Goal: Task Accomplishment & Management: Use online tool/utility

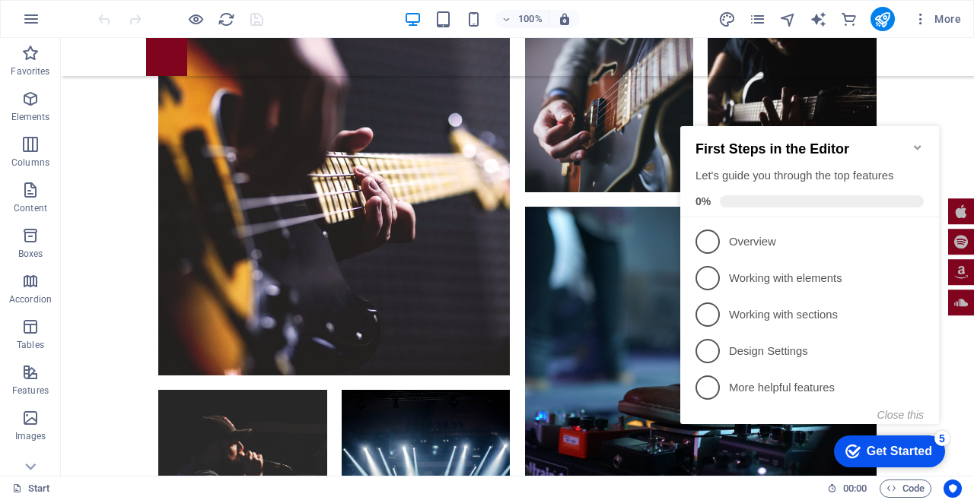
scroll to position [5332, 0]
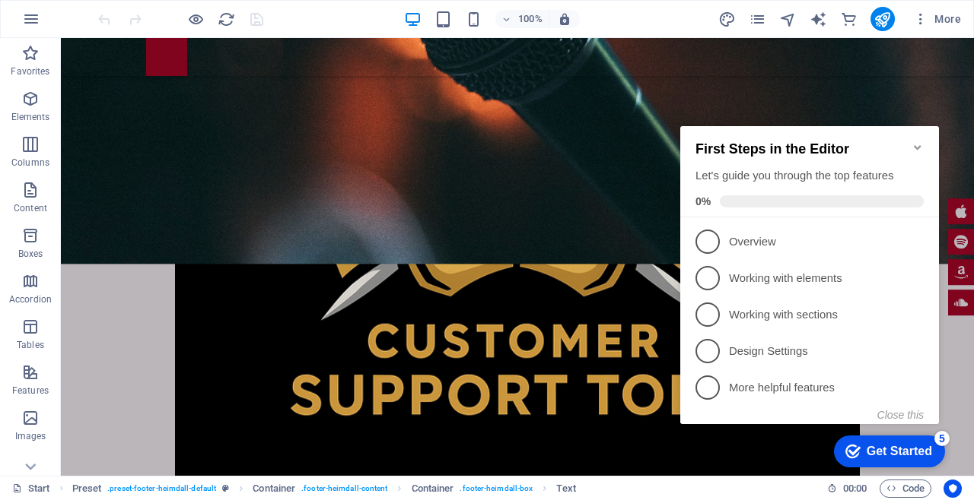
scroll to position [0, 0]
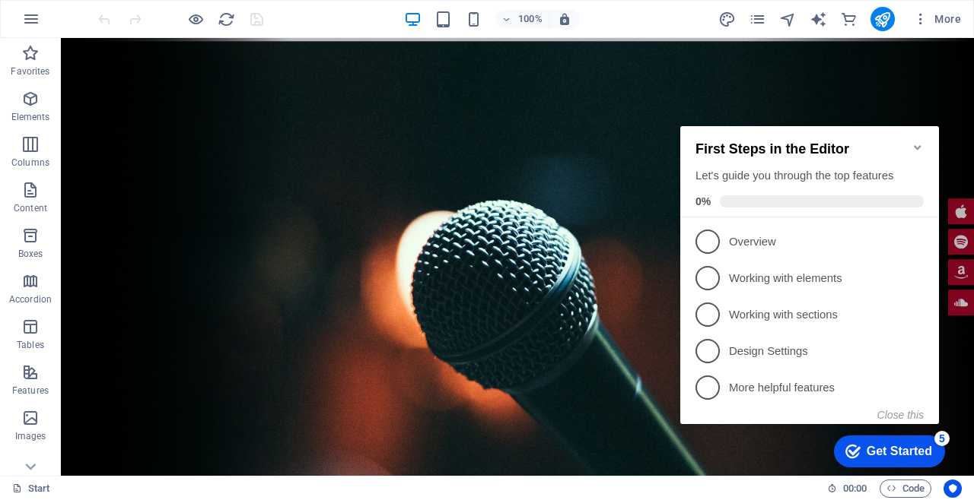
click at [249, 28] on div at bounding box center [180, 19] width 170 height 24
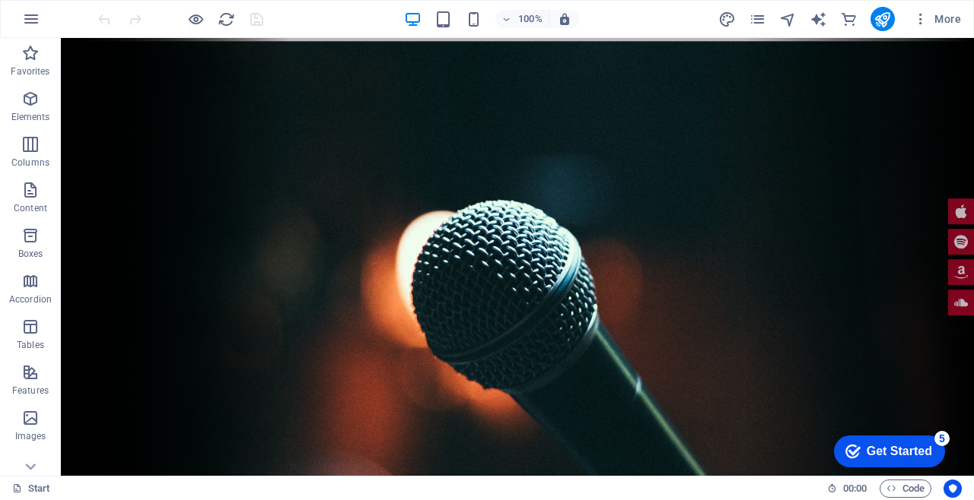
click at [224, 24] on icon "reload" at bounding box center [226, 19] width 17 height 17
click at [218, 15] on icon "reload" at bounding box center [226, 19] width 17 height 17
click at [222, 24] on icon "reload" at bounding box center [226, 19] width 17 height 17
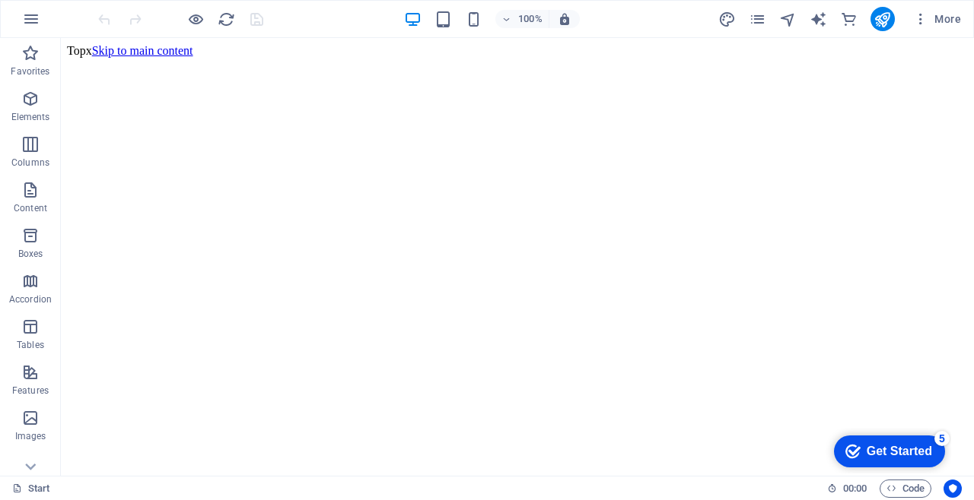
click at [880, 27] on icon "publish" at bounding box center [881, 19] width 17 height 17
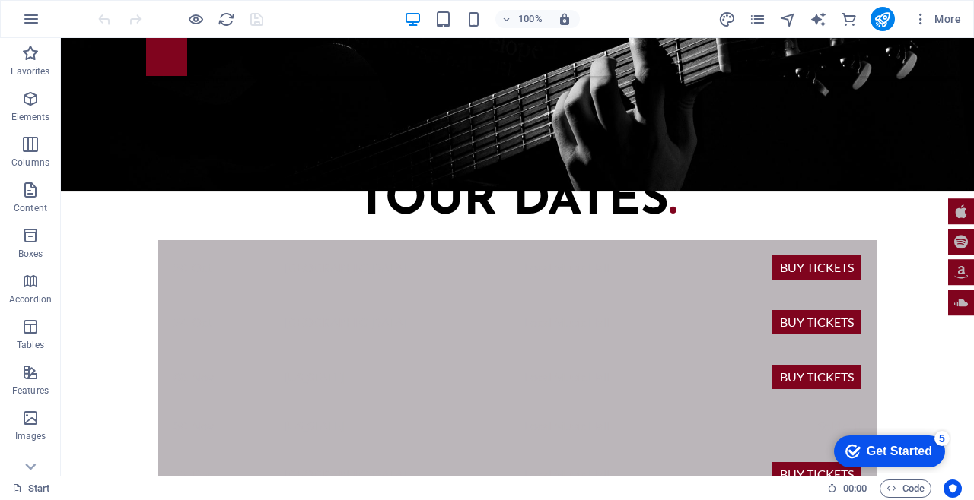
scroll to position [2167, 0]
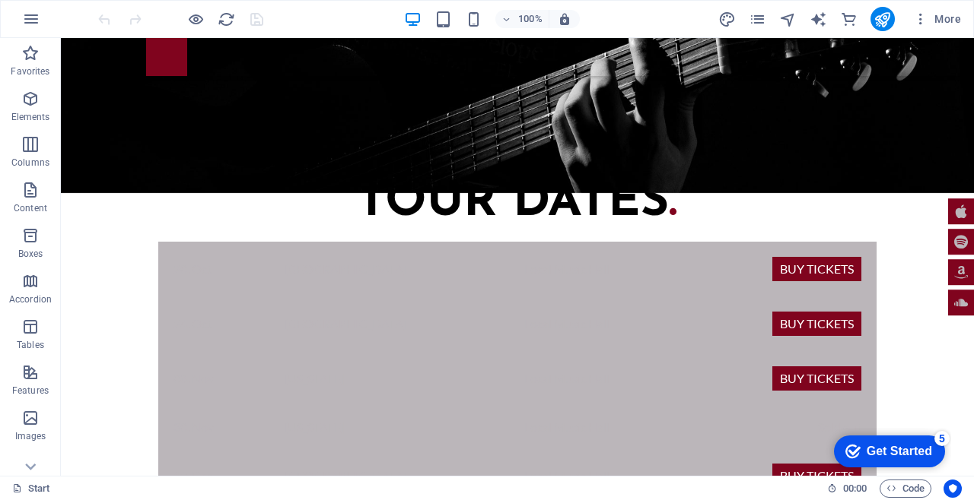
click at [936, 467] on div "checkmark Get Started 5 First Steps in the Editor Let's guide you through the t…" at bounding box center [885, 451] width 129 height 46
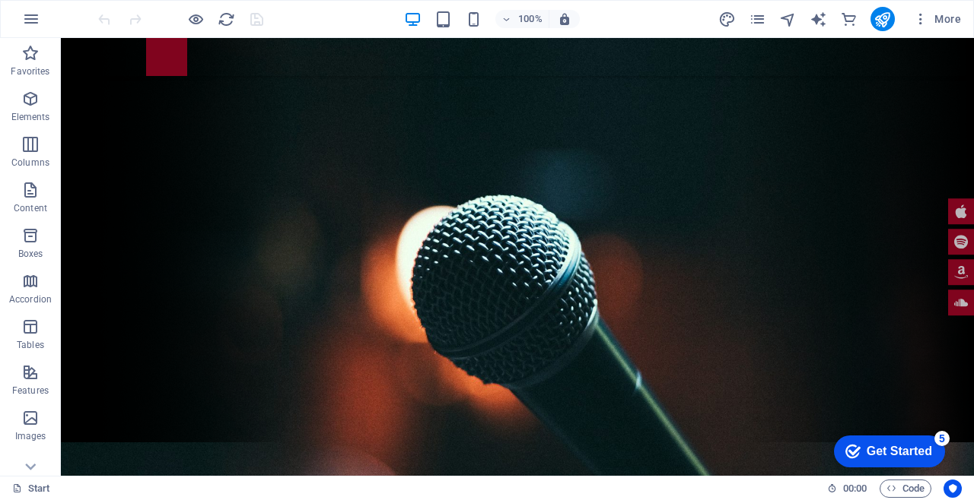
scroll to position [34, 0]
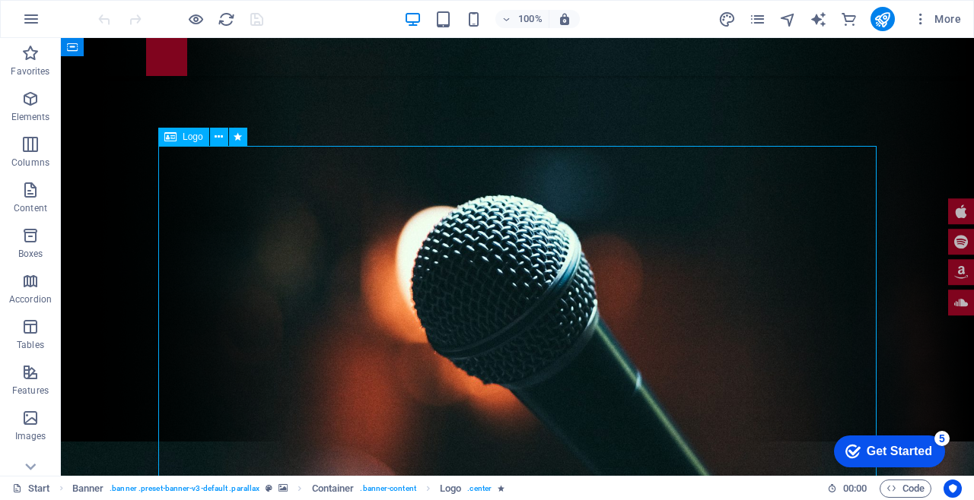
click at [227, 132] on button at bounding box center [219, 137] width 18 height 18
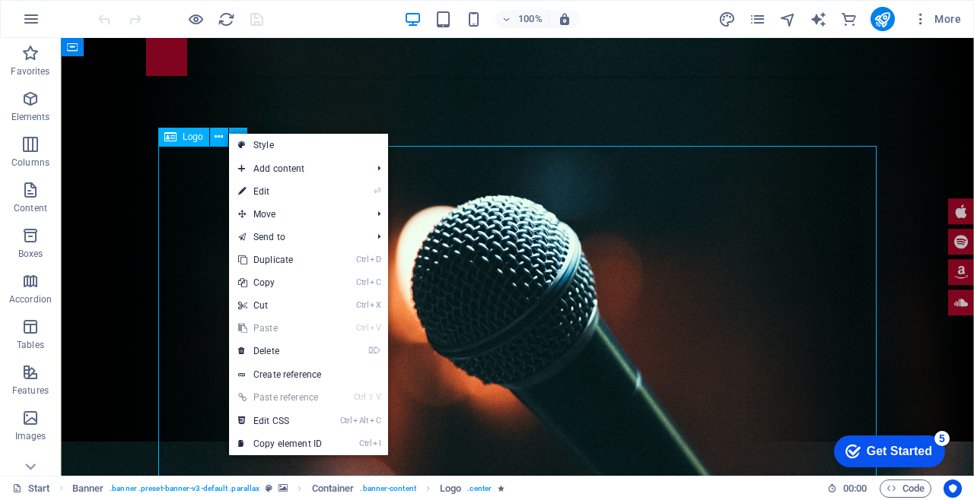
click at [364, 208] on span "Move" at bounding box center [297, 214] width 136 height 23
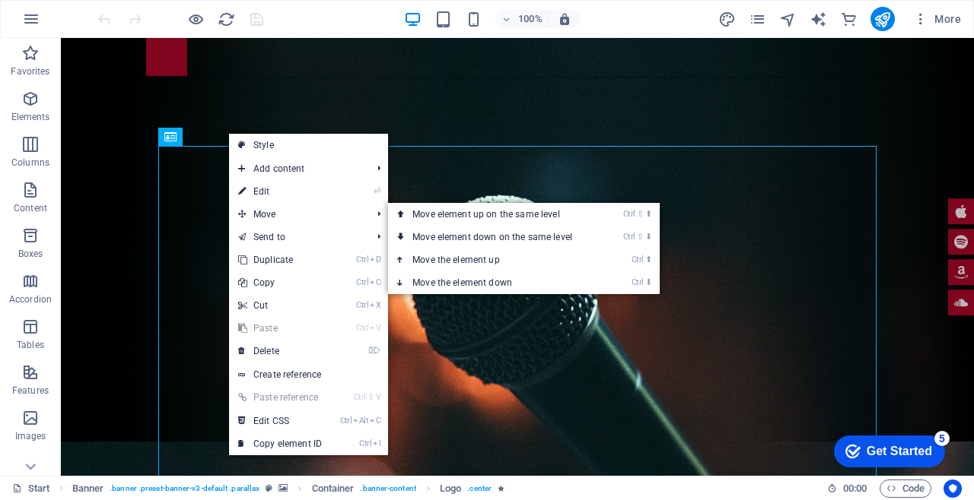
click at [601, 213] on link "Ctrl ⇧ ⬆ Move element up on the same level" at bounding box center [495, 214] width 214 height 23
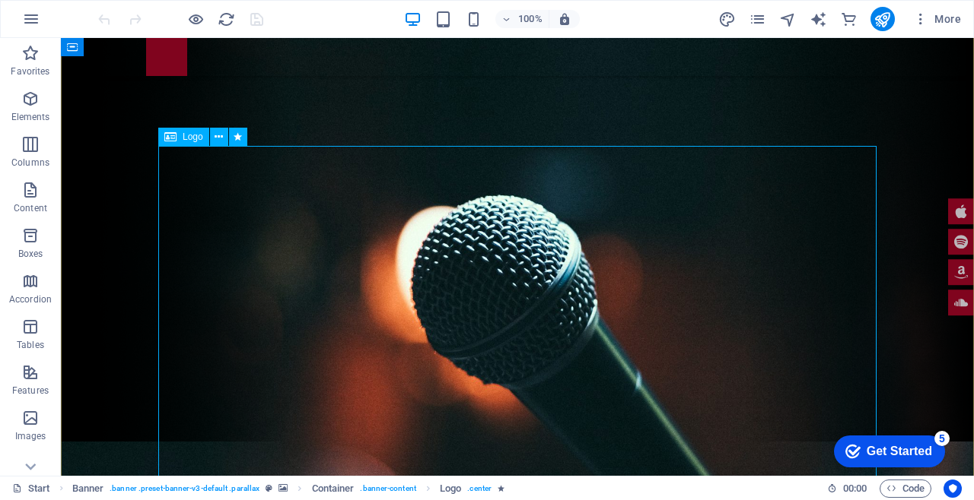
click at [214, 129] on button at bounding box center [219, 137] width 18 height 18
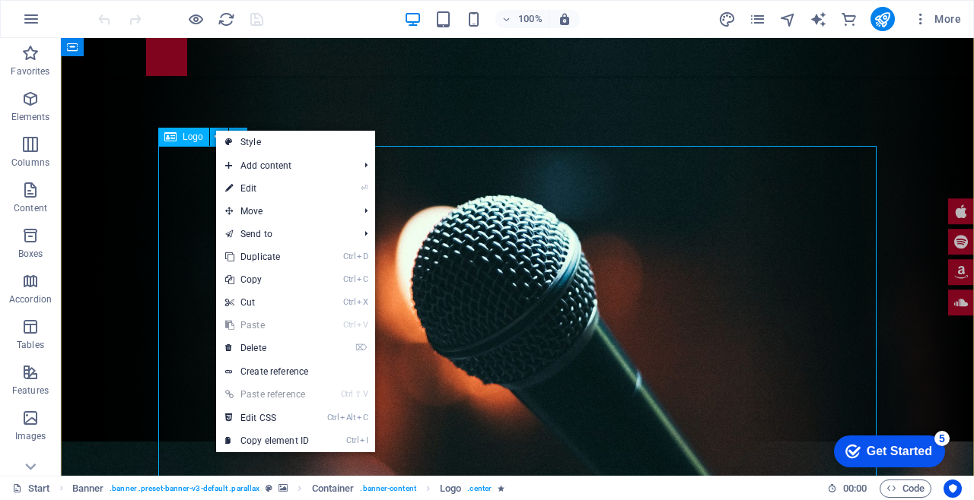
click at [311, 203] on span "Move" at bounding box center [284, 211] width 136 height 23
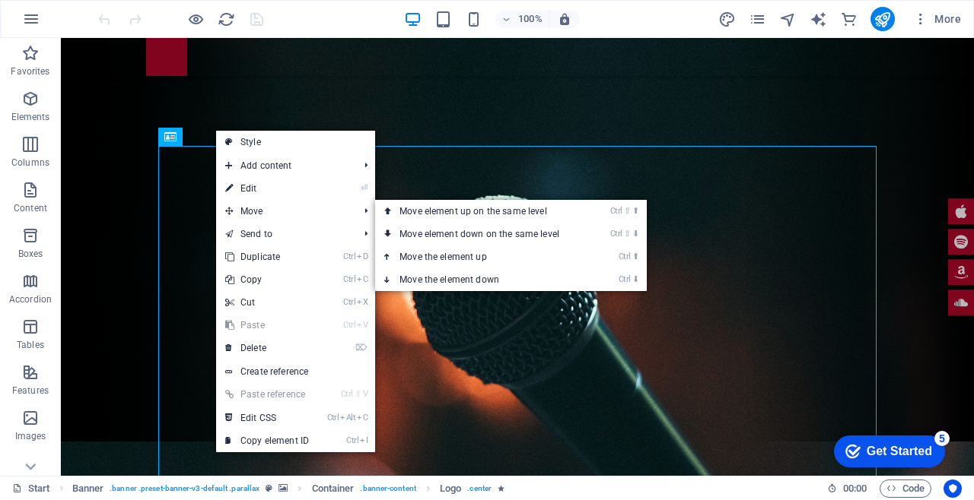
click at [547, 258] on link "Ctrl ⬆ Move the element up" at bounding box center [482, 257] width 214 height 23
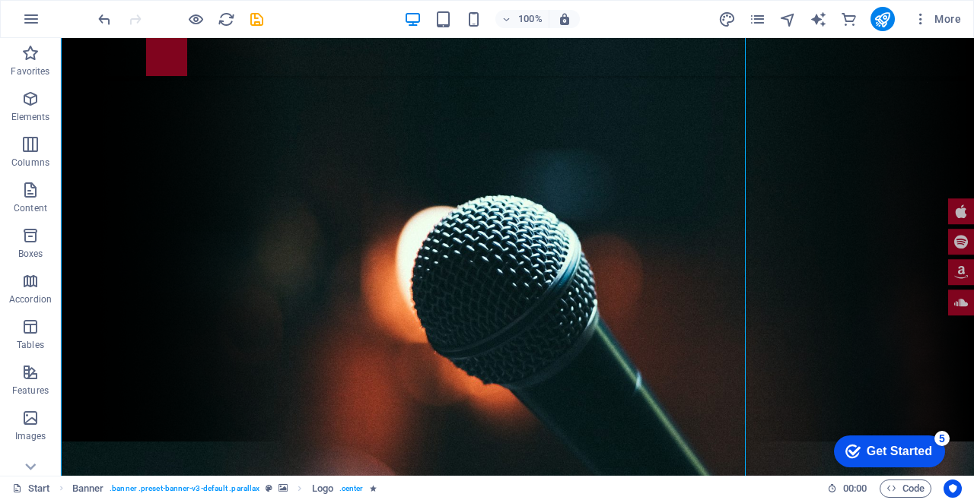
scroll to position [0, 0]
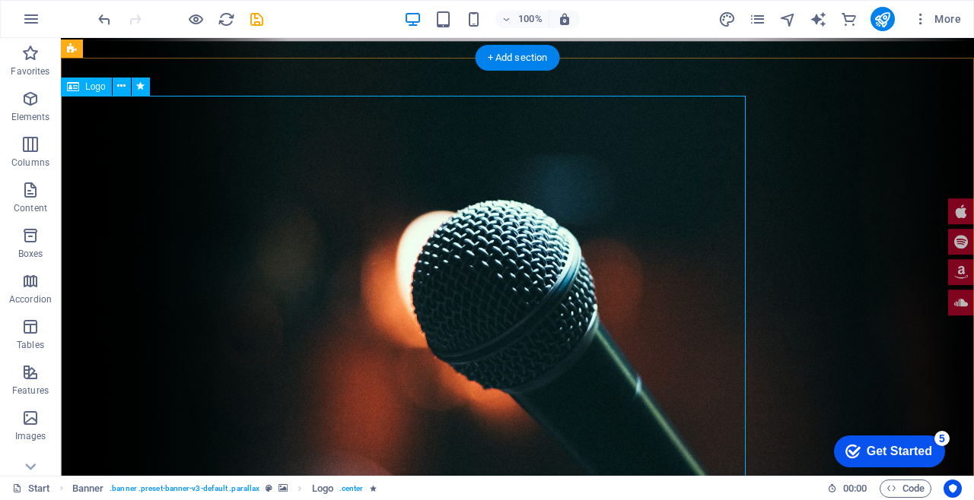
click at [120, 87] on icon at bounding box center [121, 86] width 8 height 16
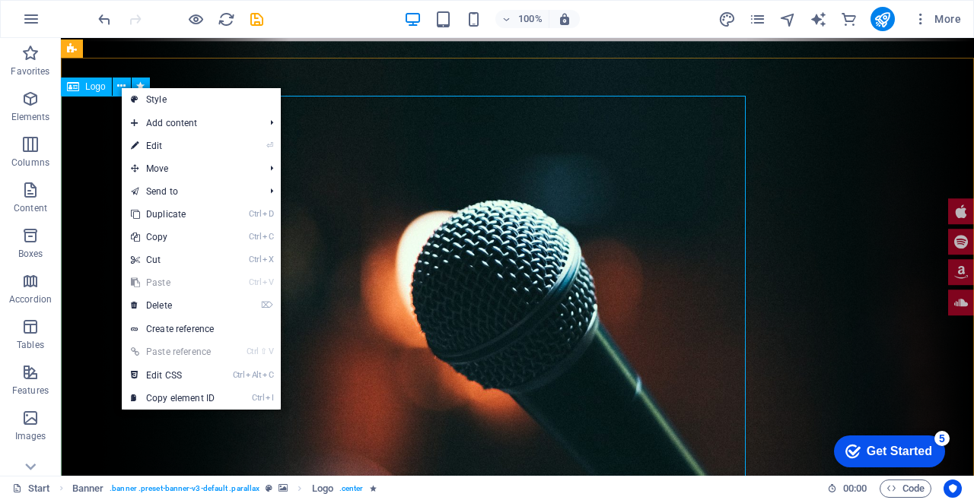
click at [224, 142] on link "⏎ Edit" at bounding box center [173, 146] width 102 height 23
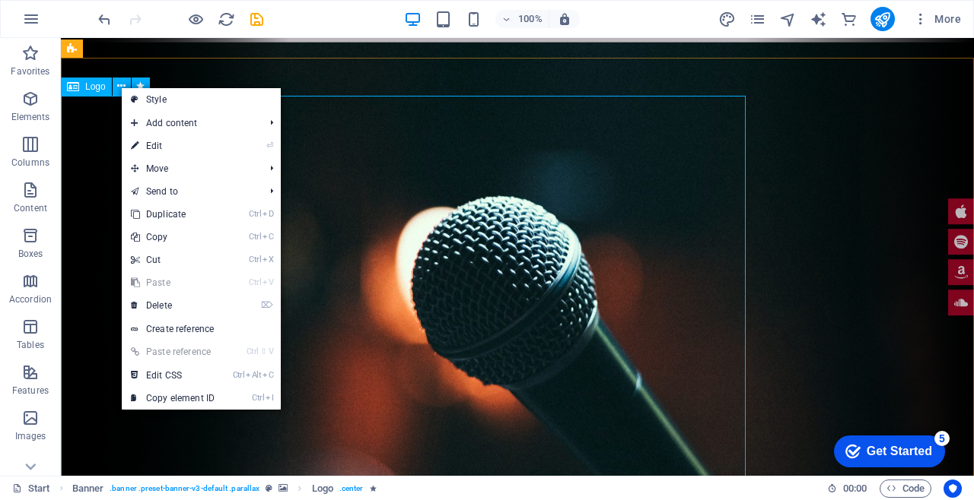
select select "px"
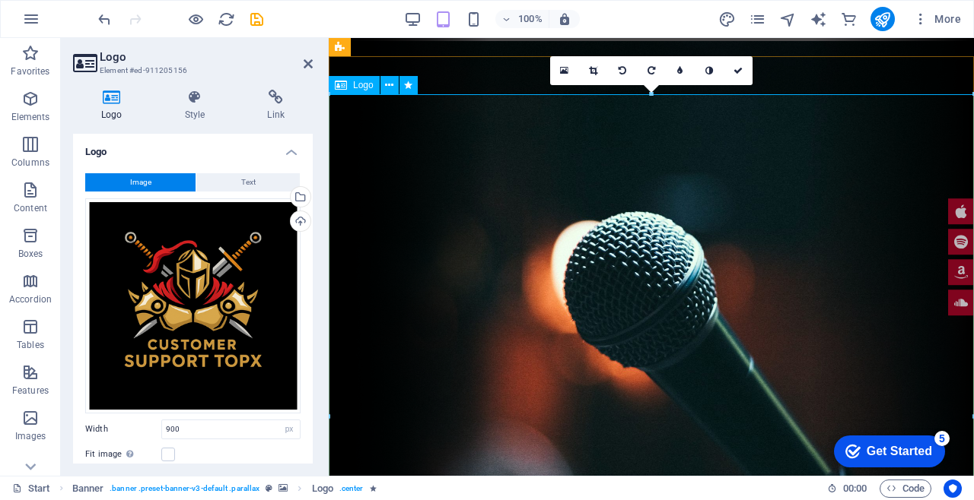
click at [392, 78] on icon at bounding box center [389, 86] width 8 height 16
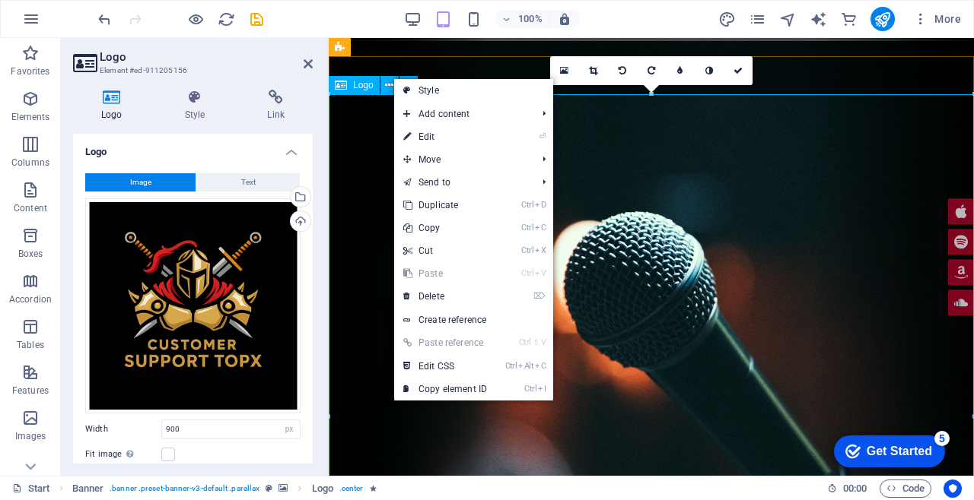
click at [495, 167] on span "Move" at bounding box center [462, 159] width 136 height 23
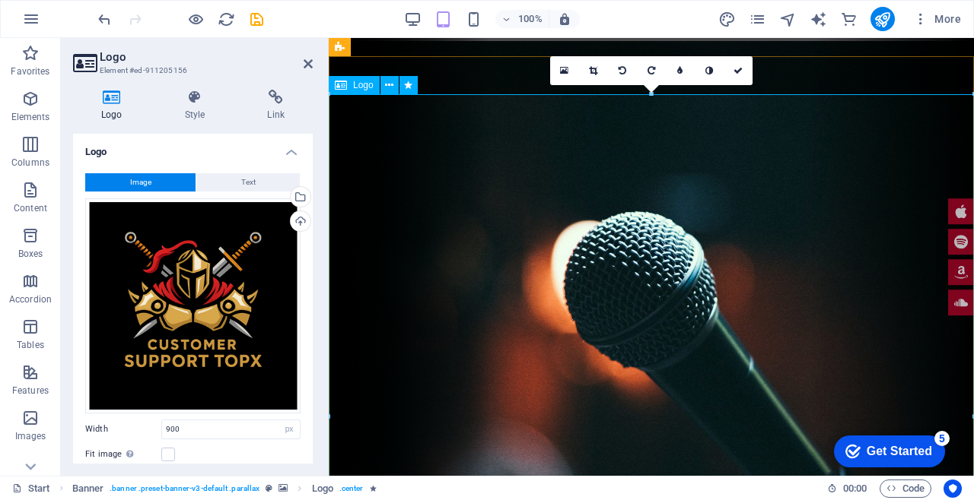
click at [306, 65] on icon at bounding box center [307, 64] width 9 height 12
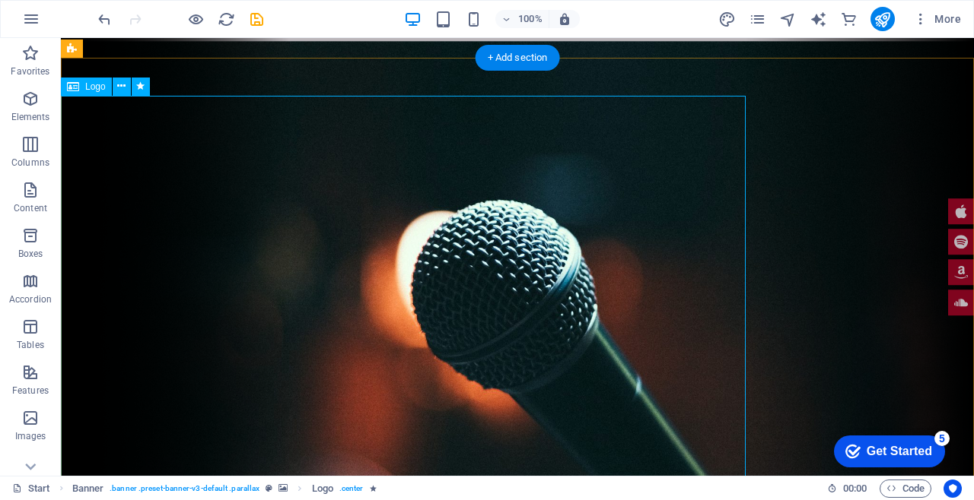
click at [538, 59] on div "+ Add section" at bounding box center [517, 58] width 84 height 26
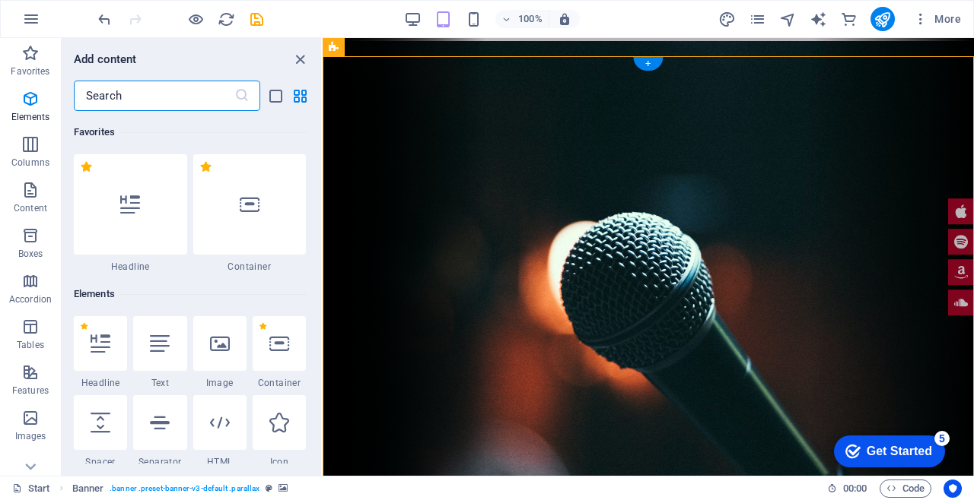
scroll to position [2661, 0]
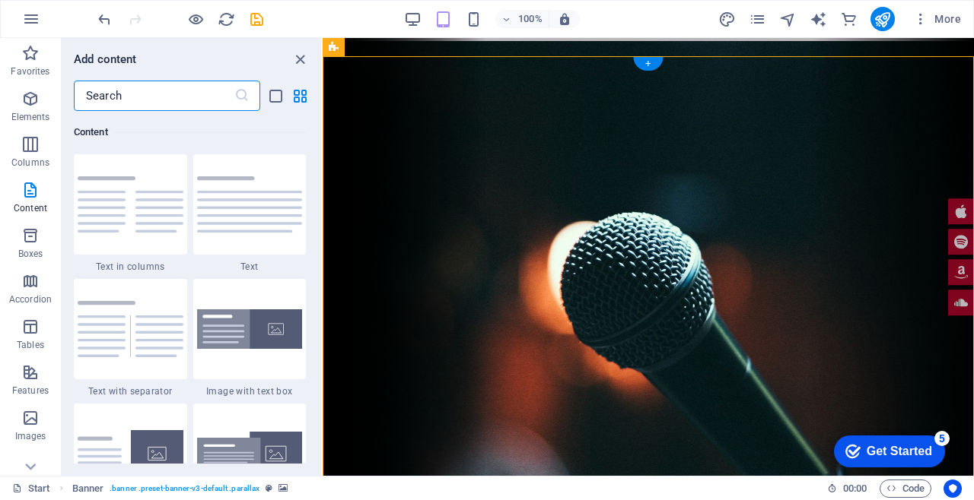
click at [291, 55] on icon "close panel" at bounding box center [299, 59] width 17 height 17
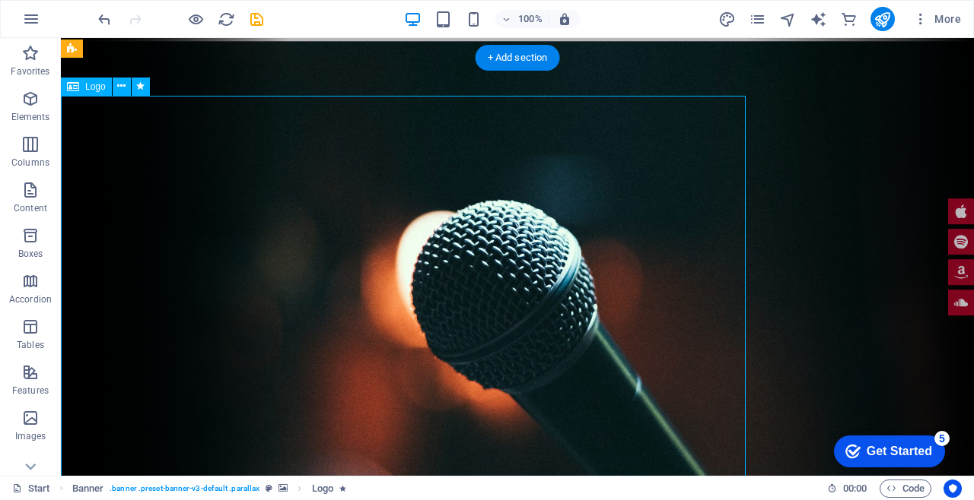
click at [112, 88] on div "Logo" at bounding box center [86, 87] width 51 height 18
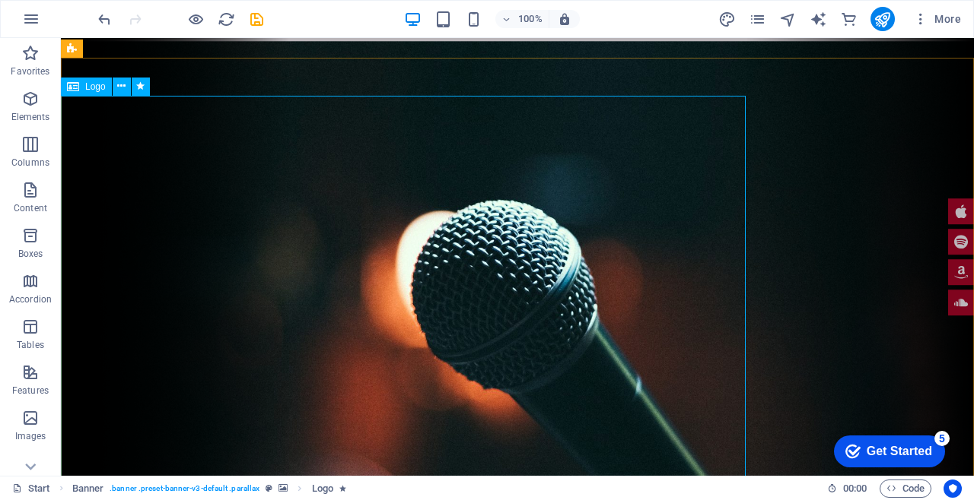
click at [121, 87] on icon at bounding box center [121, 86] width 8 height 16
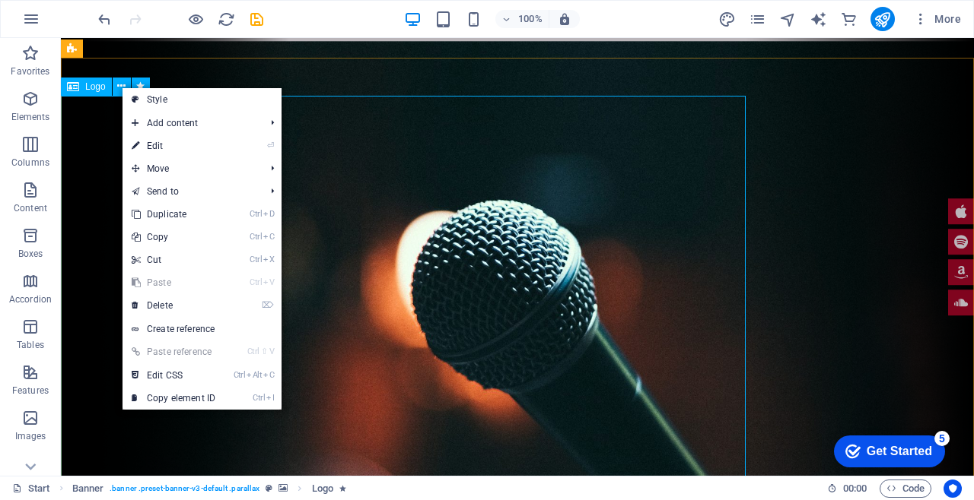
click at [220, 375] on link "Ctrl Alt C Edit CSS" at bounding box center [173, 375] width 102 height 23
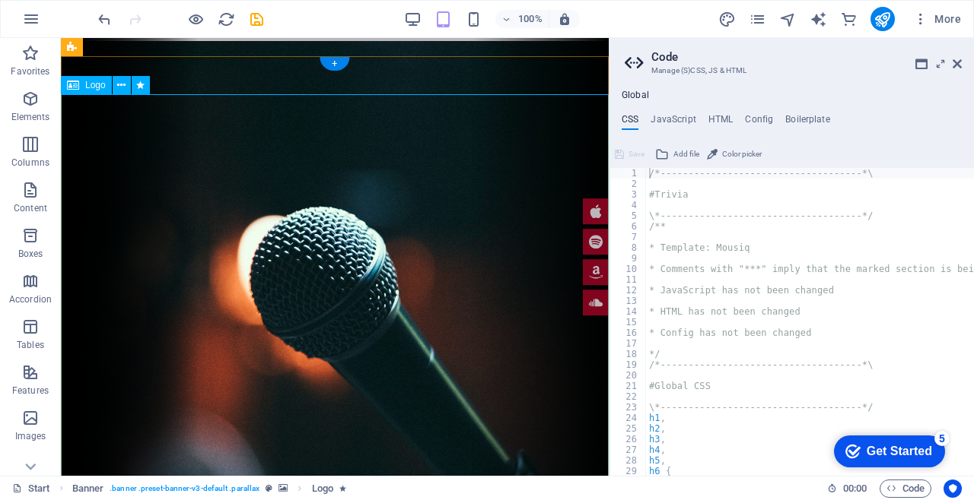
click at [957, 63] on icon at bounding box center [956, 64] width 9 height 12
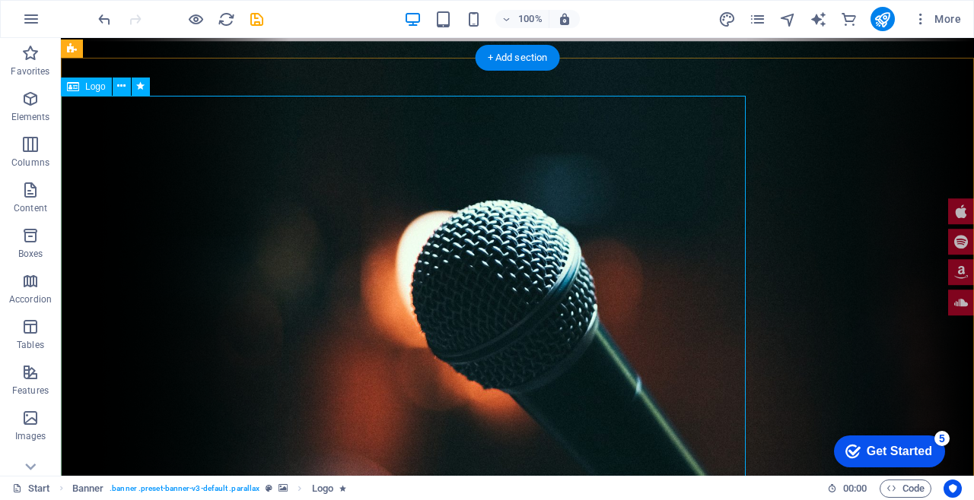
scroll to position [0, 0]
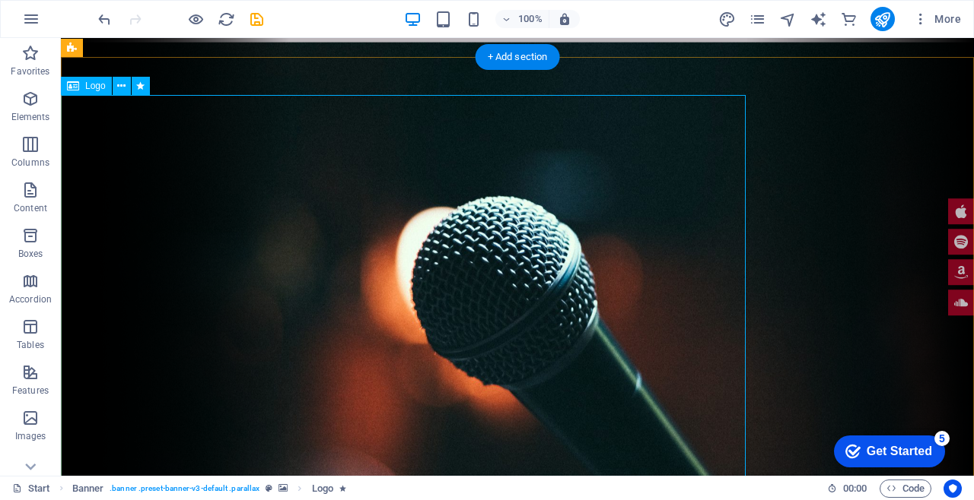
select select "px"
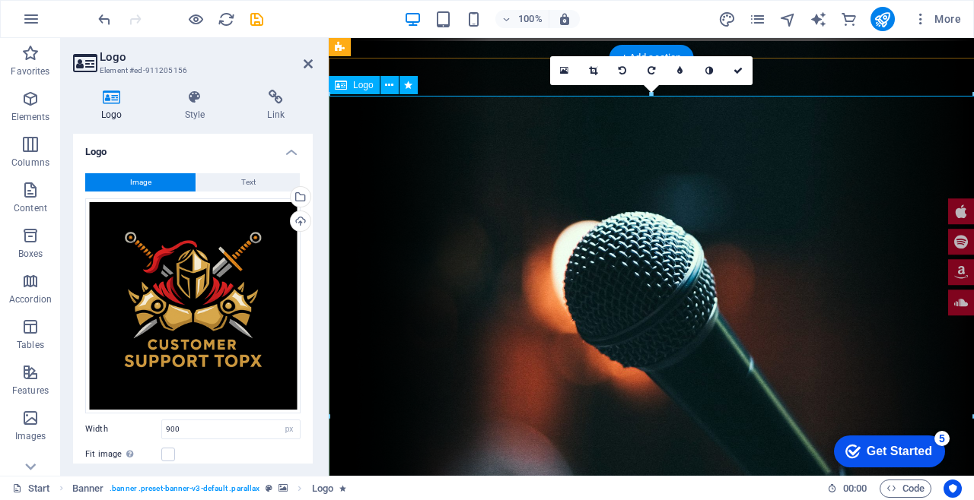
click at [709, 65] on link at bounding box center [708, 70] width 29 height 29
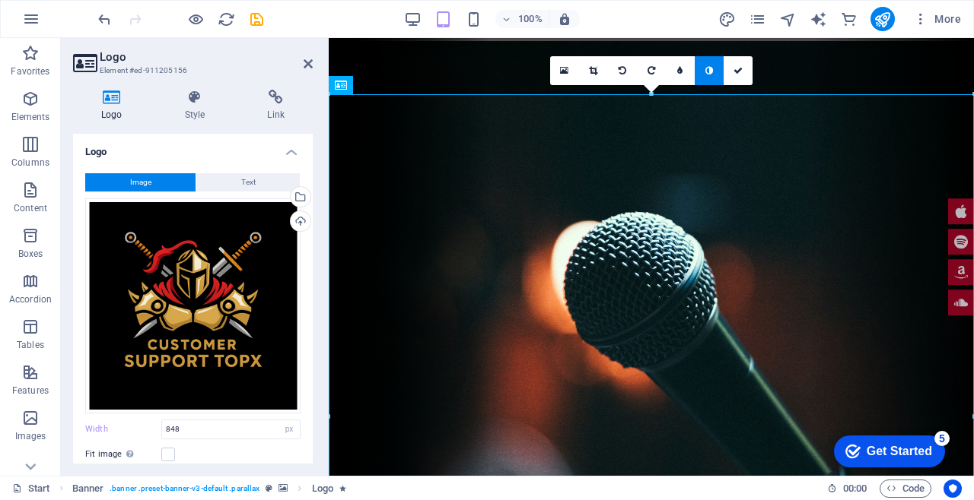
click at [705, 72] on icon at bounding box center [709, 70] width 8 height 9
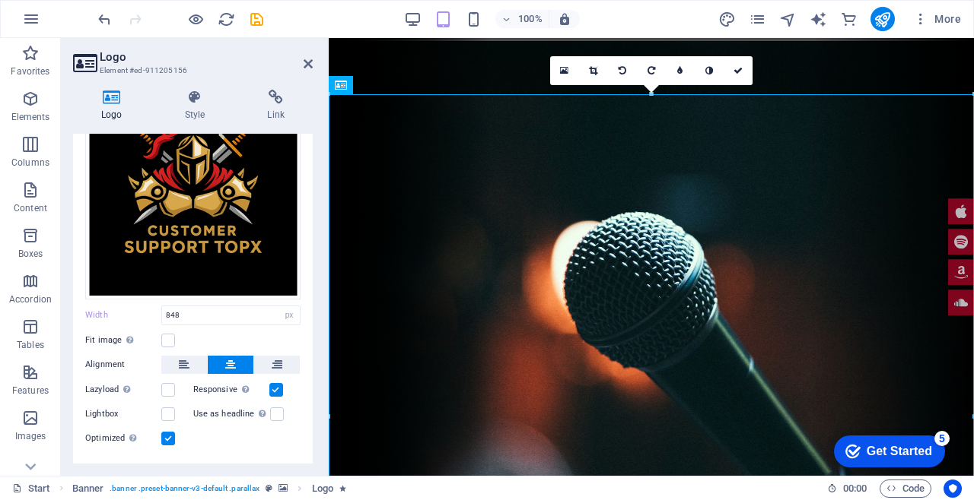
scroll to position [123, 0]
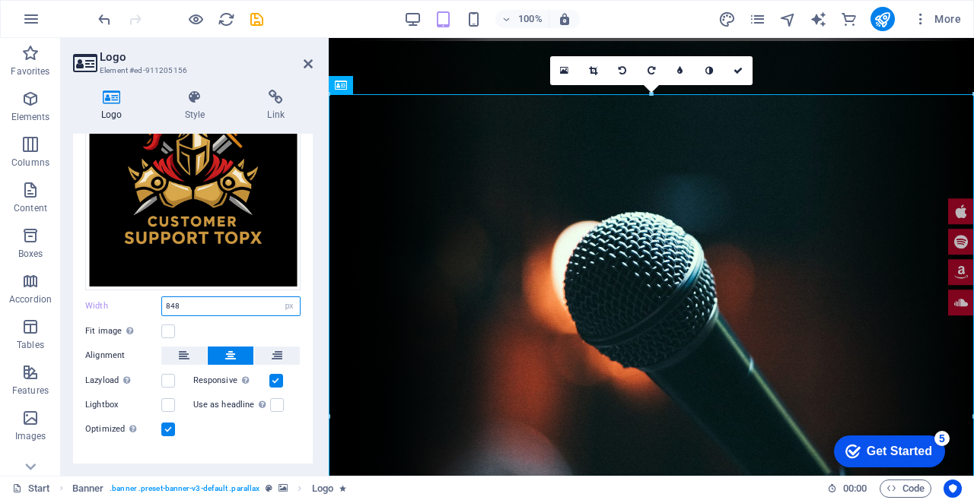
click at [208, 307] on input "848" at bounding box center [231, 306] width 138 height 18
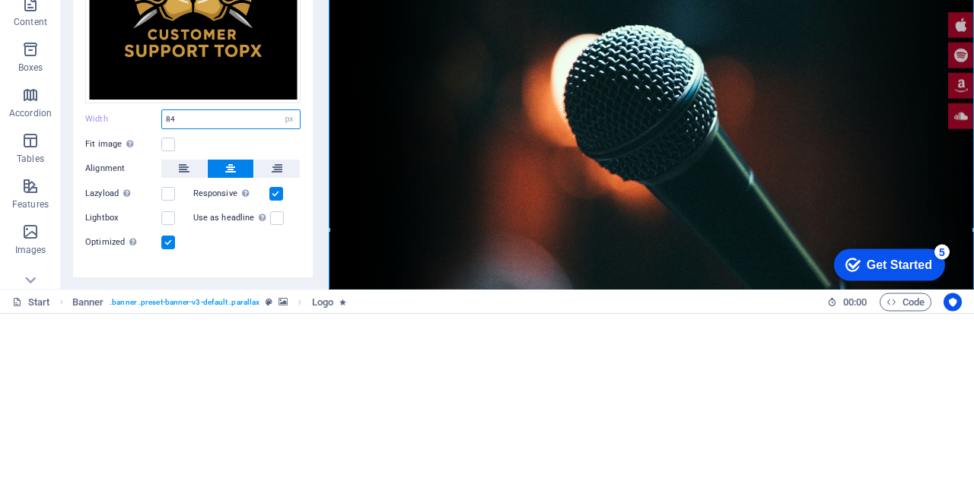
type input "8"
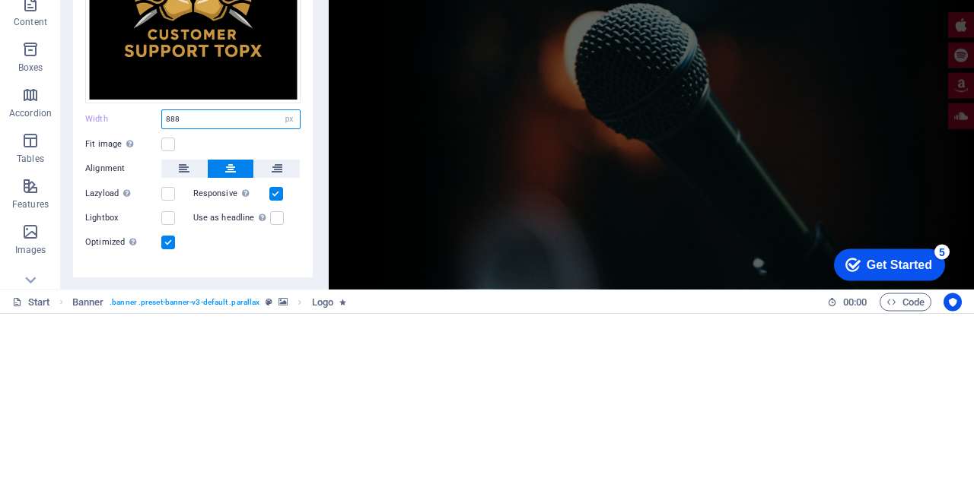
type input "888"
click at [612, 308] on header "Home About me Tour Dates Releases Impressions Press Booking" at bounding box center [651, 426] width 645 height 237
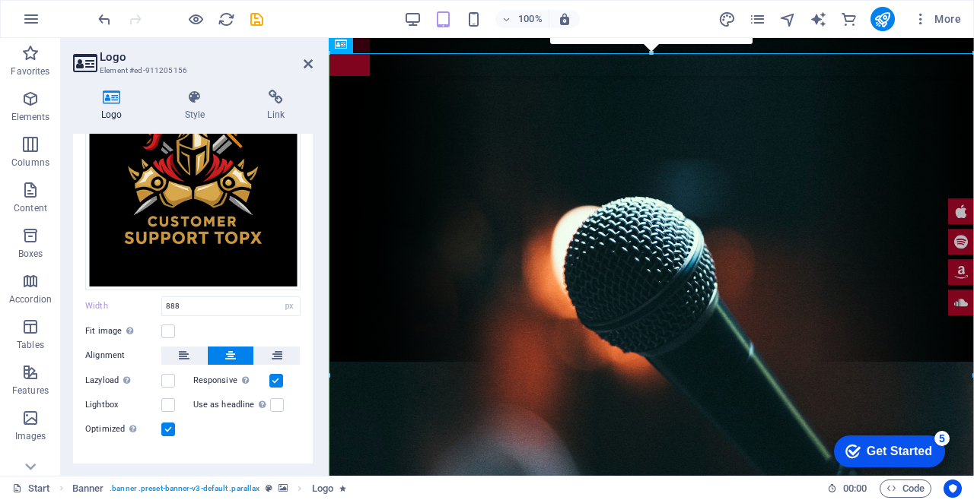
scroll to position [116, 0]
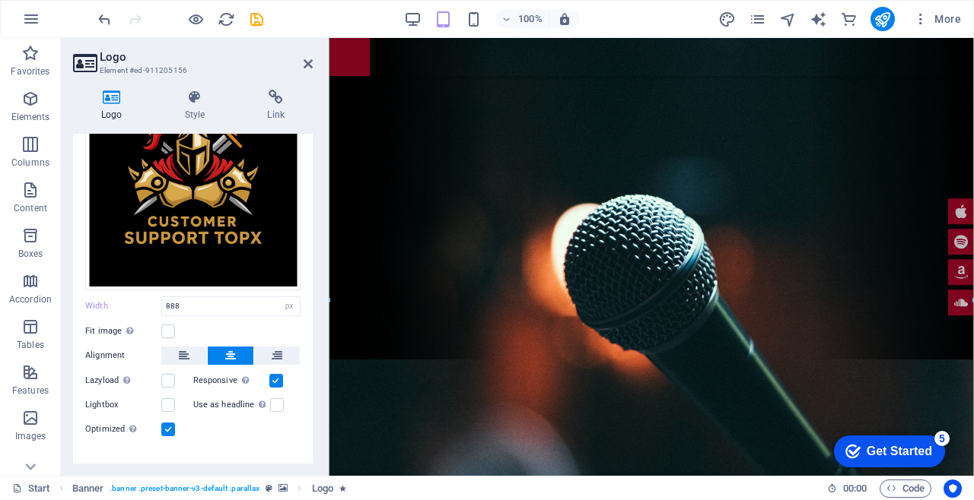
click at [0, 484] on div "Start Banner . banner .preset-banner-v3-default .parallax Logo 00 : 00 Code" at bounding box center [487, 488] width 974 height 24
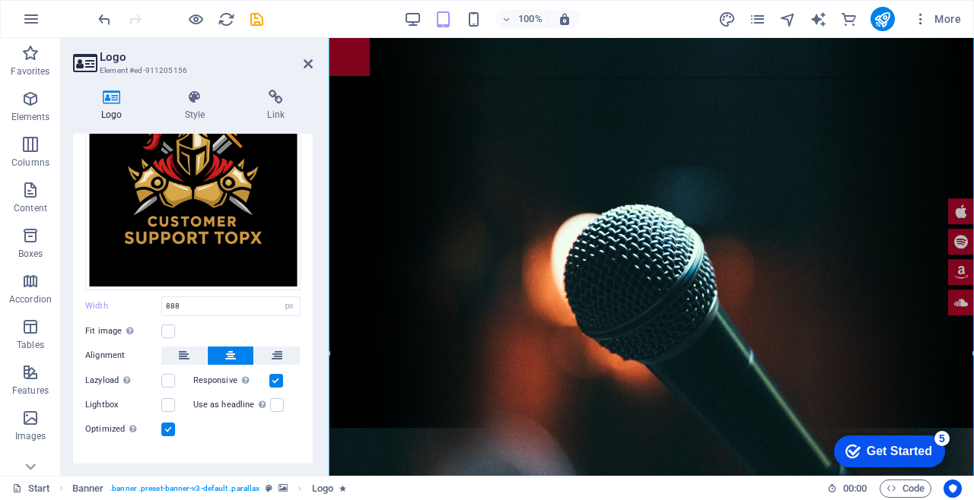
scroll to position [0, 0]
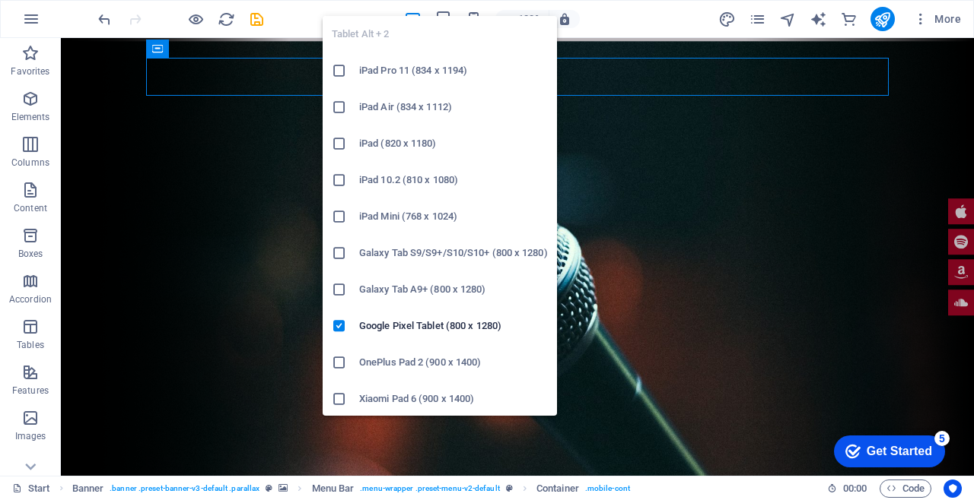
click at [810, 227] on figure at bounding box center [517, 297] width 913 height 512
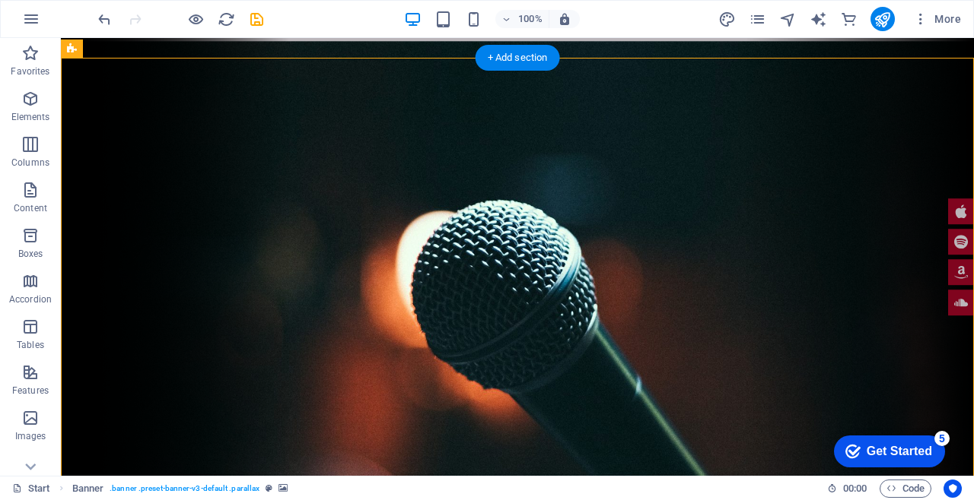
click at [789, 227] on figure at bounding box center [517, 297] width 913 height 512
click at [66, 45] on div "Banner" at bounding box center [72, 49] width 22 height 18
click at [84, 45] on span "Banner" at bounding box center [98, 48] width 30 height 9
click at [86, 49] on span "Banner" at bounding box center [98, 48] width 30 height 9
click at [84, 45] on span "Banner" at bounding box center [98, 48] width 30 height 9
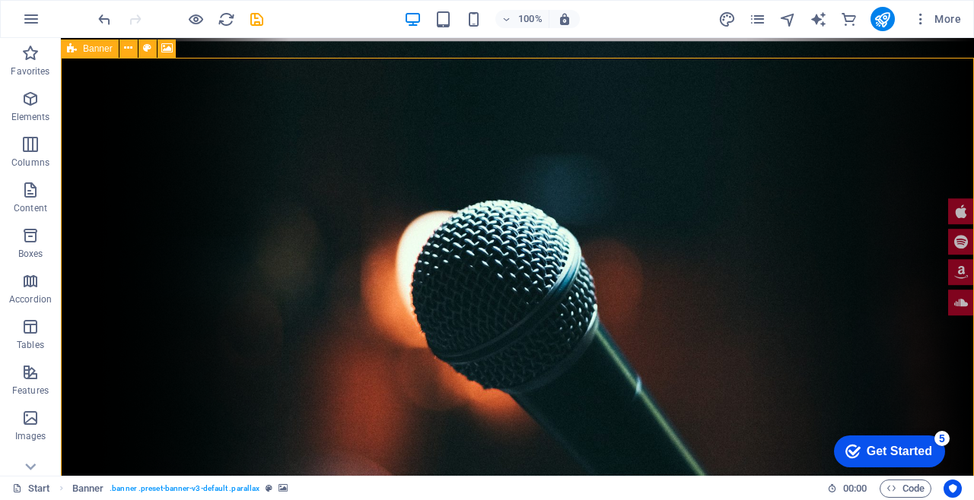
click at [128, 42] on icon at bounding box center [128, 48] width 8 height 16
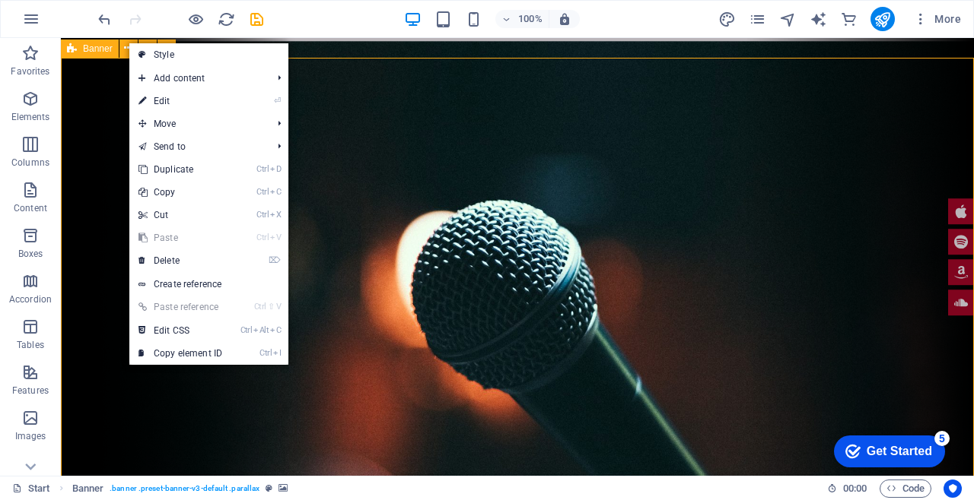
click at [153, 106] on link "⏎ Edit" at bounding box center [180, 101] width 102 height 23
select select "vh"
select select "header"
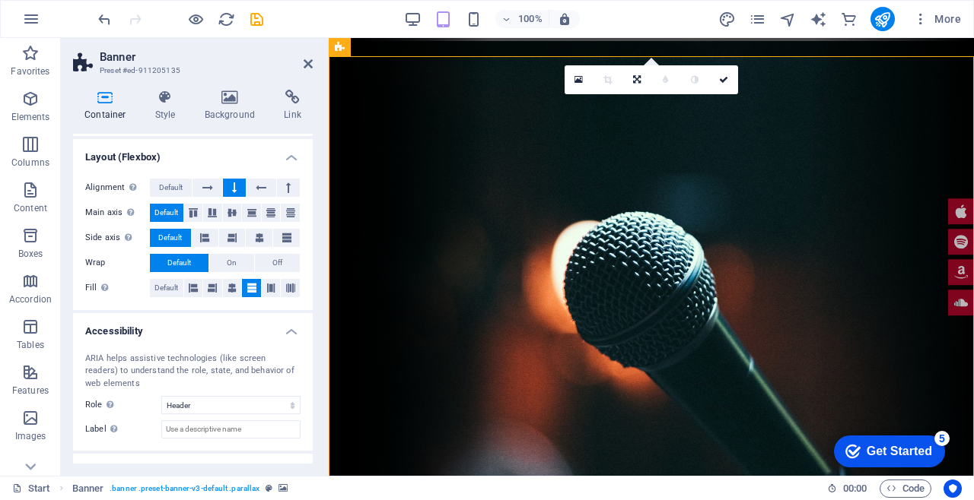
scroll to position [285, 0]
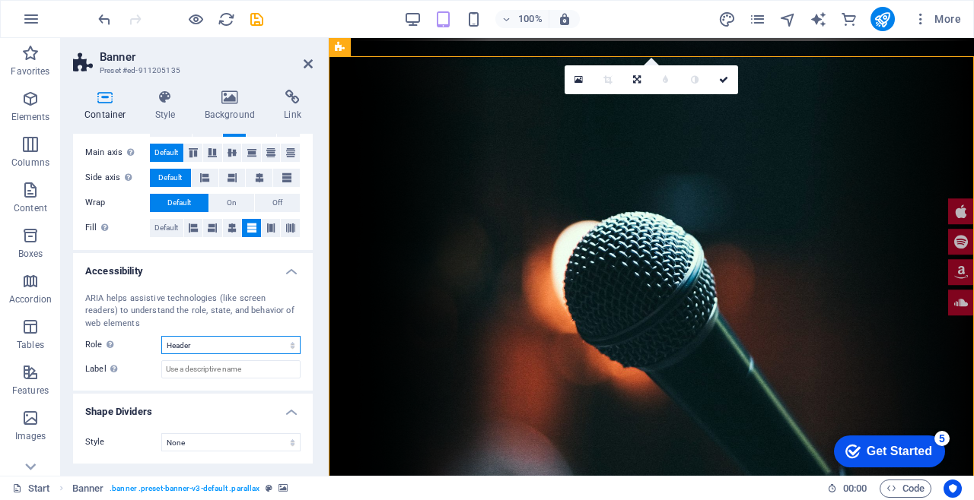
click at [262, 340] on select "None Alert Article Banner Comment Complementary Dialog Footer Header Marquee Pr…" at bounding box center [230, 345] width 139 height 18
click at [264, 350] on select "None Alert Article Banner Comment Complementary Dialog Footer Header Marquee Pr…" at bounding box center [230, 345] width 139 height 18
click at [256, 402] on h4 "Shape Dividers" at bounding box center [193, 407] width 240 height 27
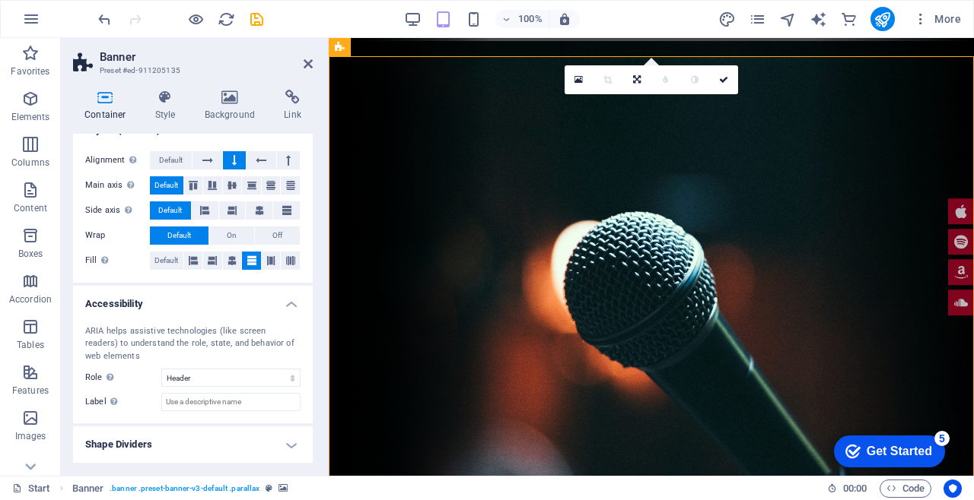
scroll to position [252, 0]
click at [258, 407] on input "Label Use the ARIA label to provide a clear and descriptive name for elements t…" at bounding box center [230, 403] width 139 height 18
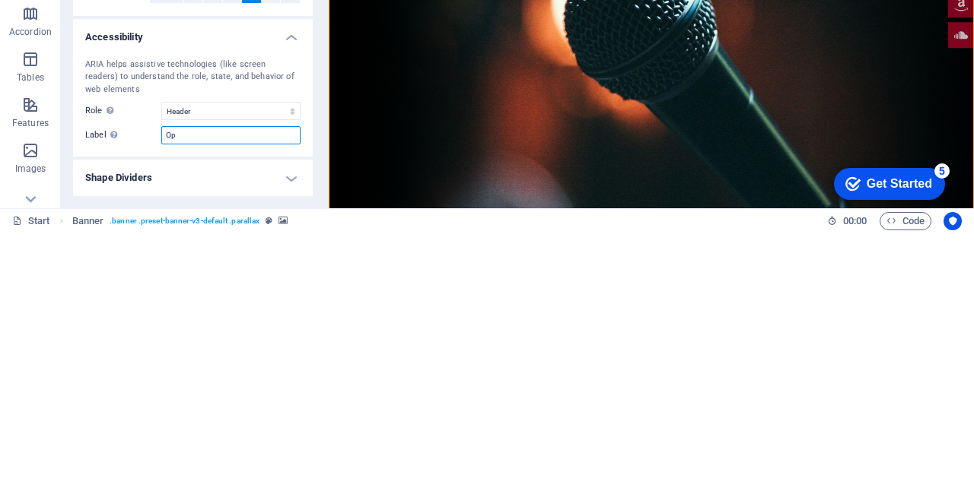
type input "O"
type input "Topx Customer Support"
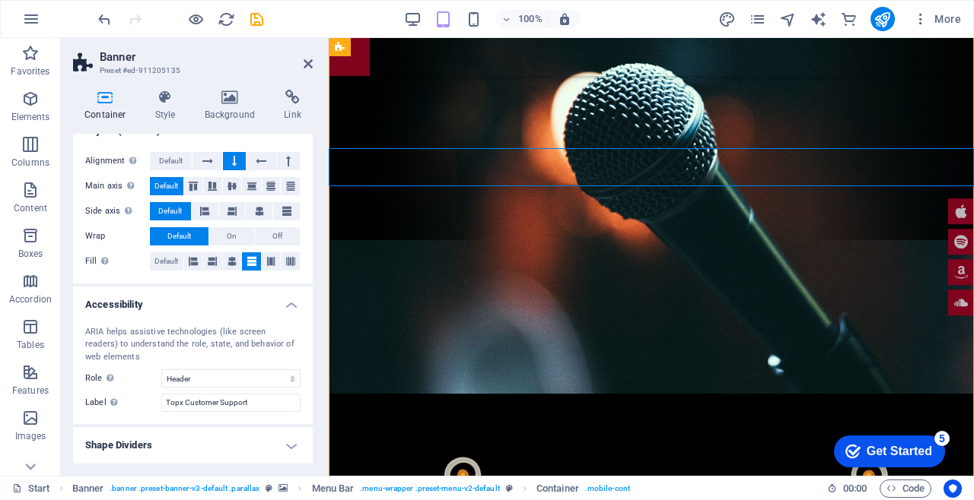
scroll to position [0, 0]
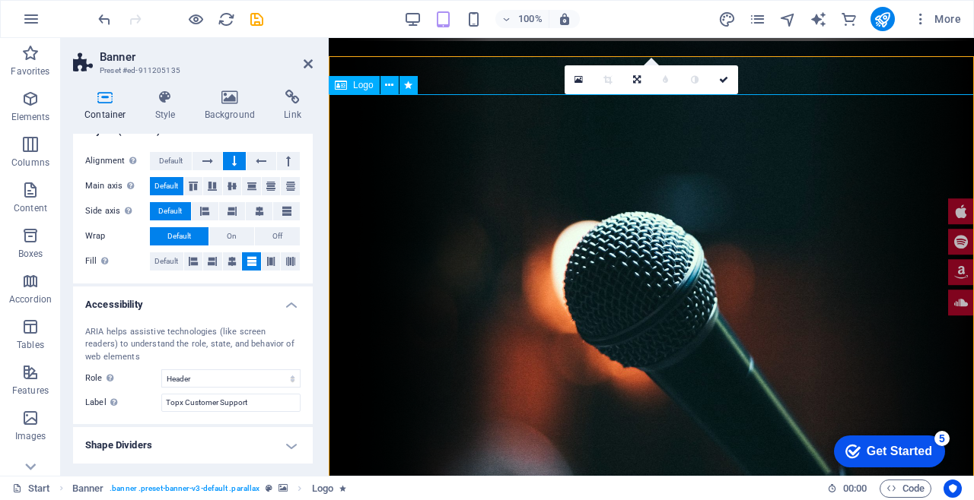
click at [726, 71] on link at bounding box center [723, 79] width 29 height 29
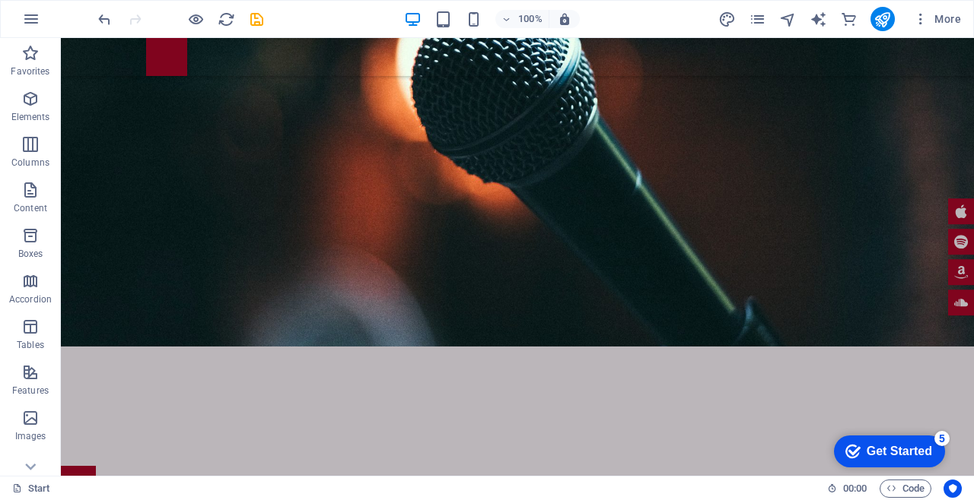
scroll to position [999, 0]
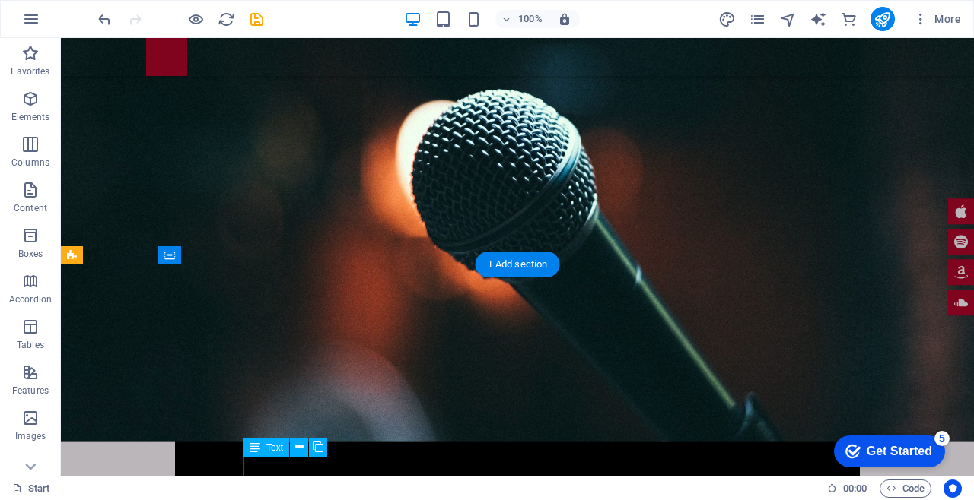
scroll to position [748, 0]
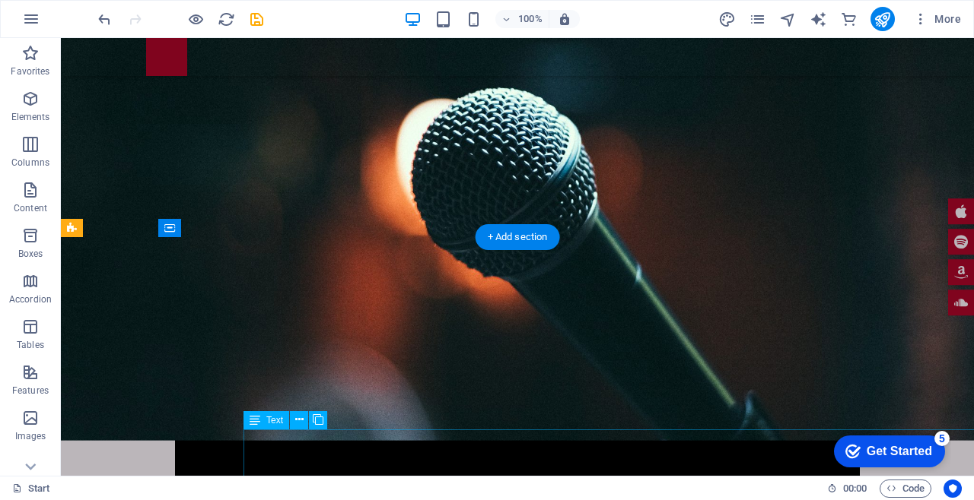
click at [173, 222] on icon at bounding box center [169, 228] width 11 height 18
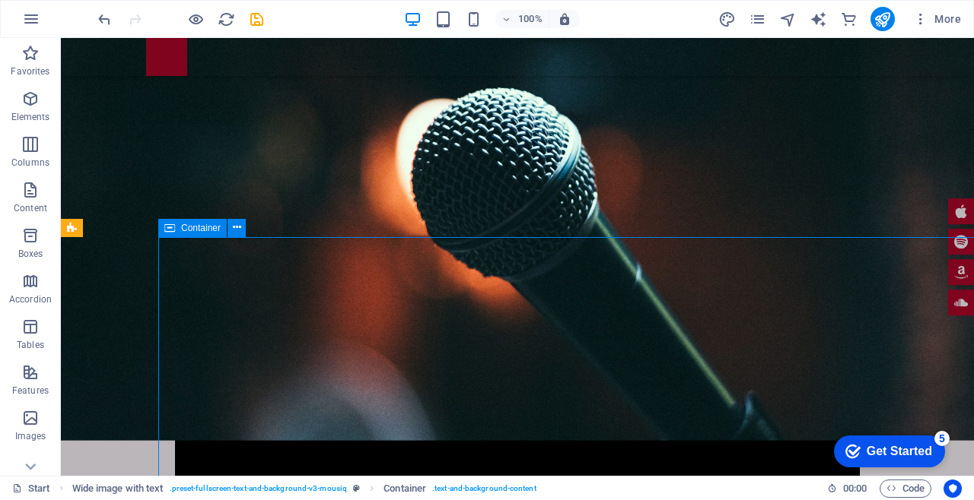
click at [239, 225] on icon at bounding box center [237, 228] width 8 height 16
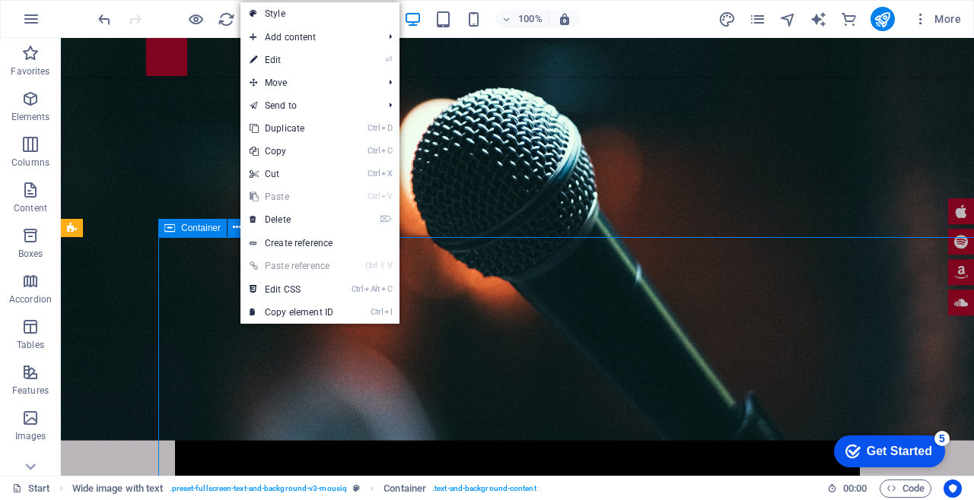
click at [342, 216] on link "⌦ Delete" at bounding box center [291, 219] width 102 height 23
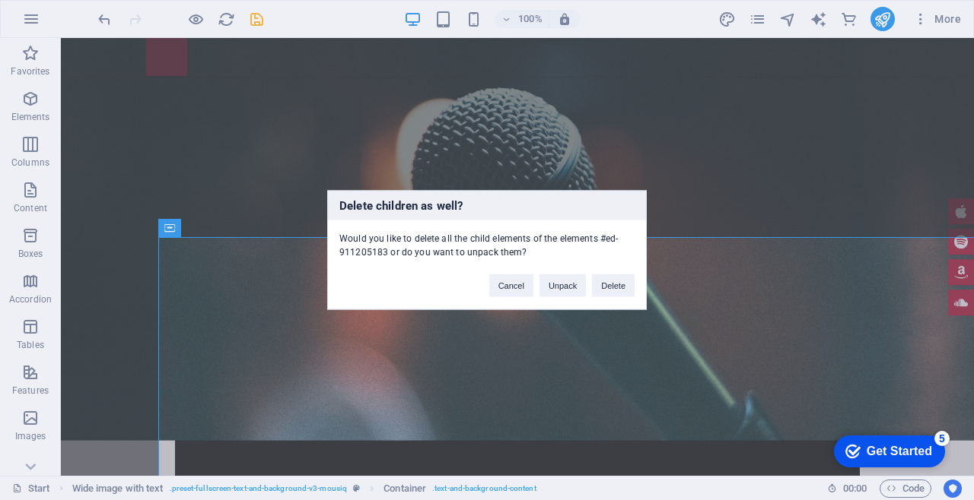
click at [630, 278] on button "Delete" at bounding box center [613, 286] width 43 height 23
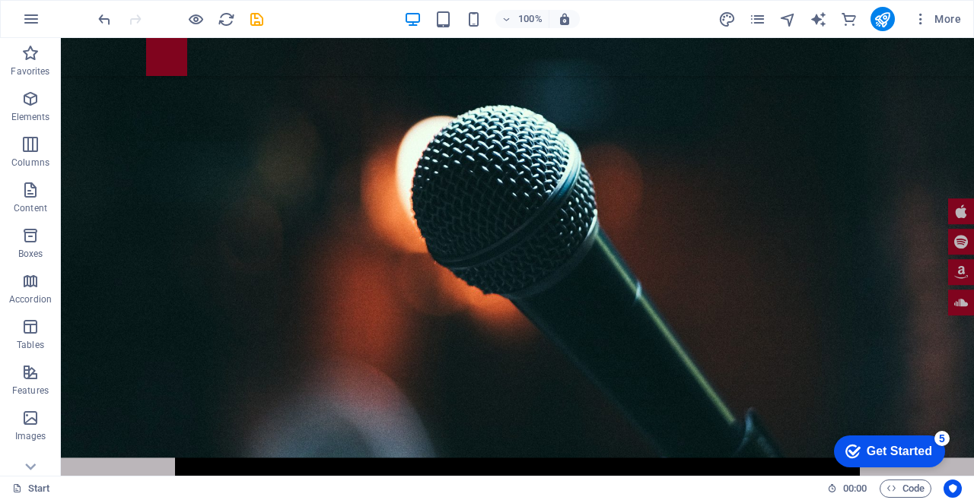
scroll to position [759, 0]
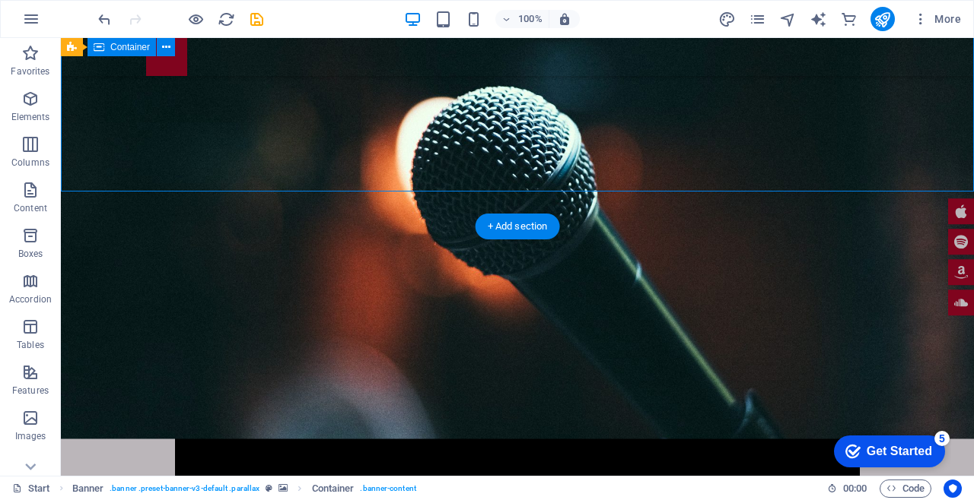
click at [525, 232] on div "+ Add section" at bounding box center [517, 227] width 84 height 26
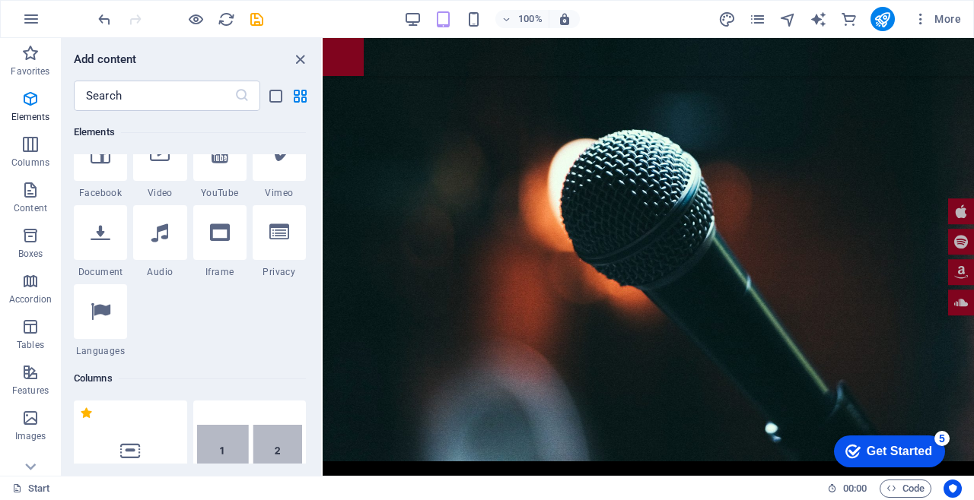
scroll to position [720, 0]
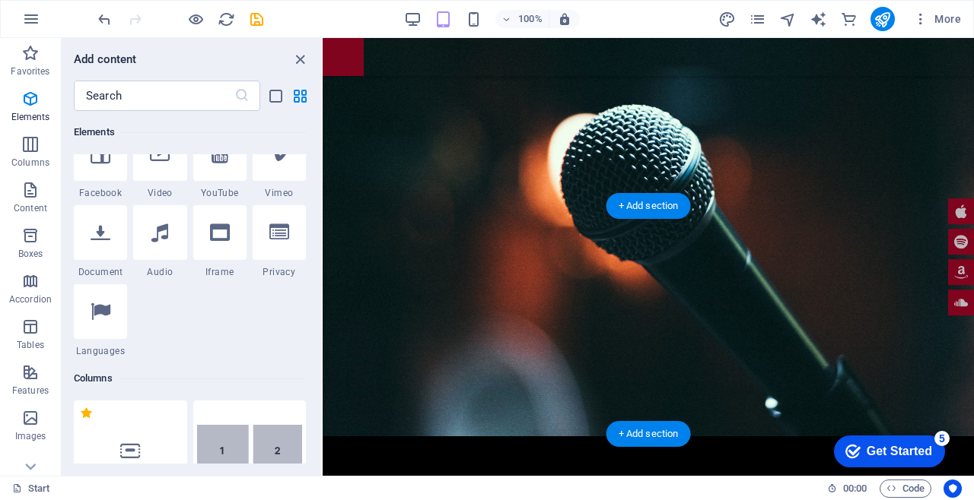
click at [640, 213] on div "+ Add section" at bounding box center [648, 206] width 84 height 26
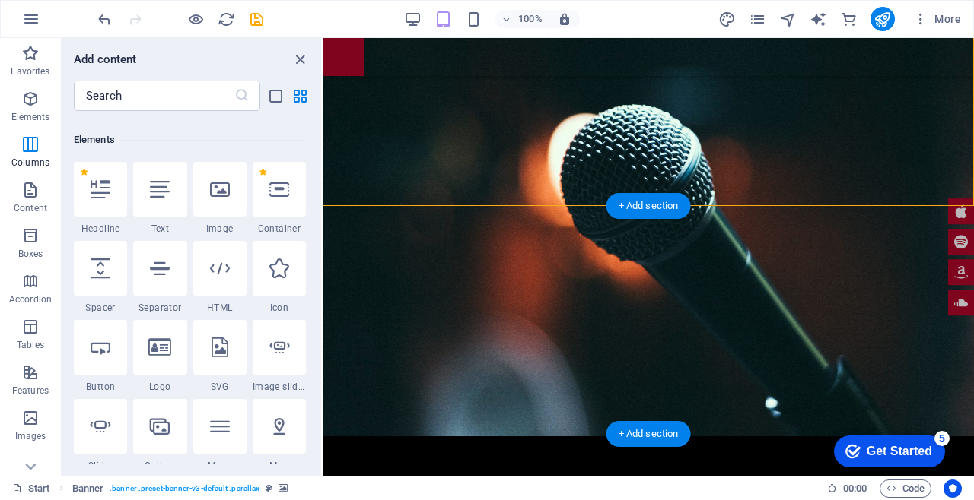
scroll to position [0, 0]
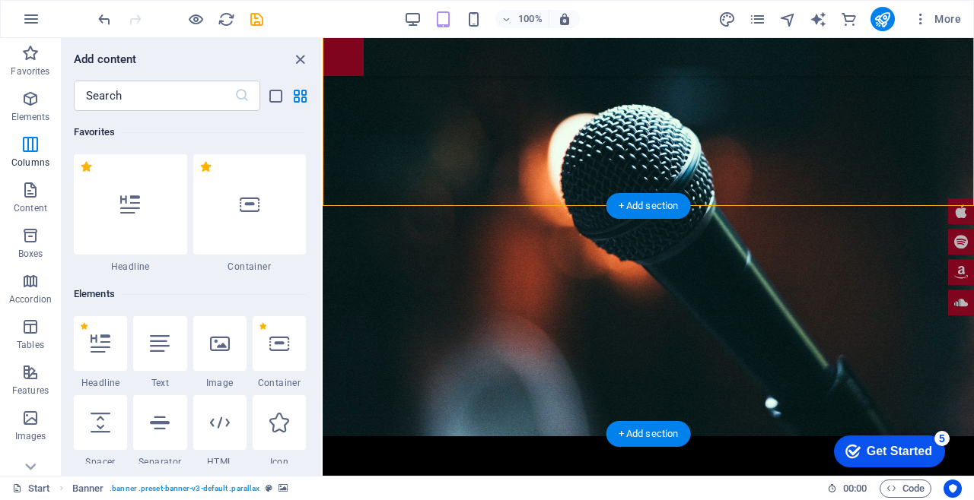
click at [243, 38] on div "Add content ​ Favorites 1 Star Headline 1 Star Container Elements 1 Star Headli…" at bounding box center [191, 257] width 259 height 438
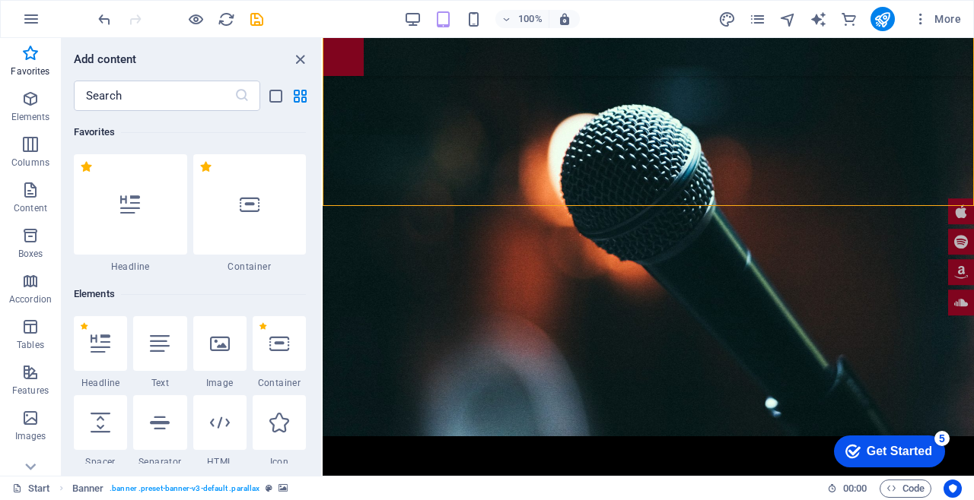
click at [232, 27] on icon "reload" at bounding box center [226, 19] width 17 height 17
click at [235, 211] on div at bounding box center [249, 204] width 113 height 100
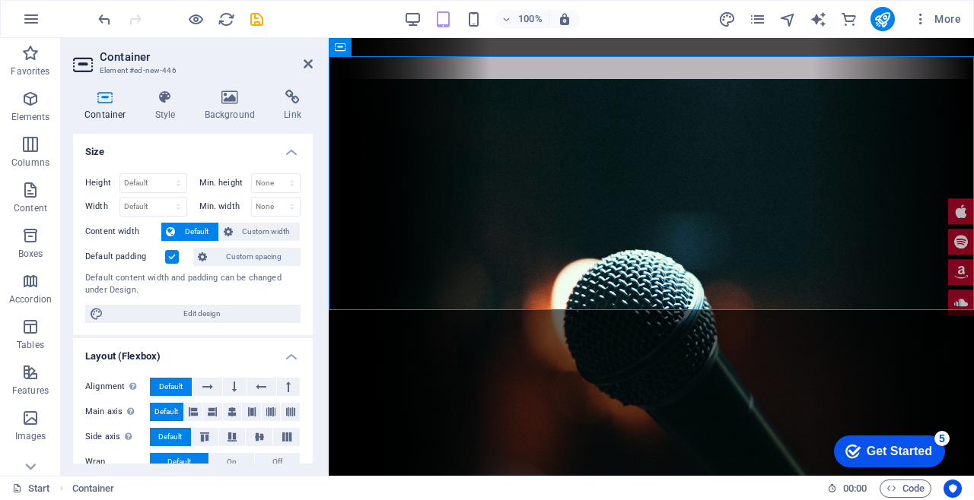
click at [326, 52] on div at bounding box center [326, 257] width 3 height 438
click at [310, 66] on icon at bounding box center [307, 64] width 9 height 12
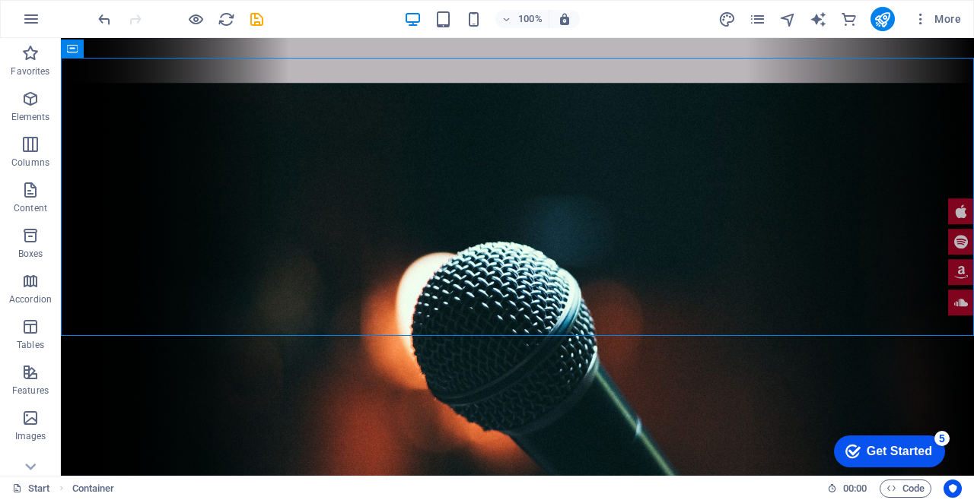
click at [106, 15] on icon "undo" at bounding box center [104, 19] width 17 height 17
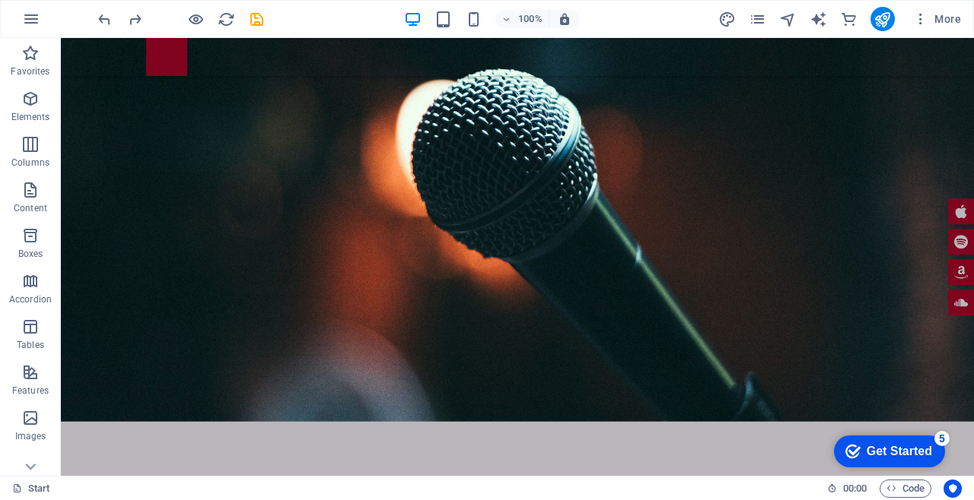
scroll to position [875, 0]
click at [33, 342] on p "Tables" at bounding box center [30, 345] width 27 height 12
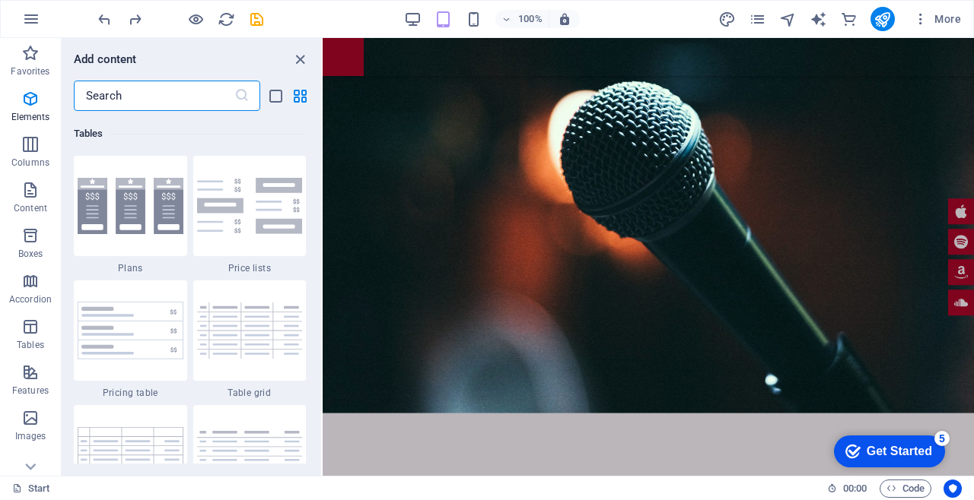
scroll to position [5268, 0]
click at [36, 157] on p "Columns" at bounding box center [30, 163] width 38 height 12
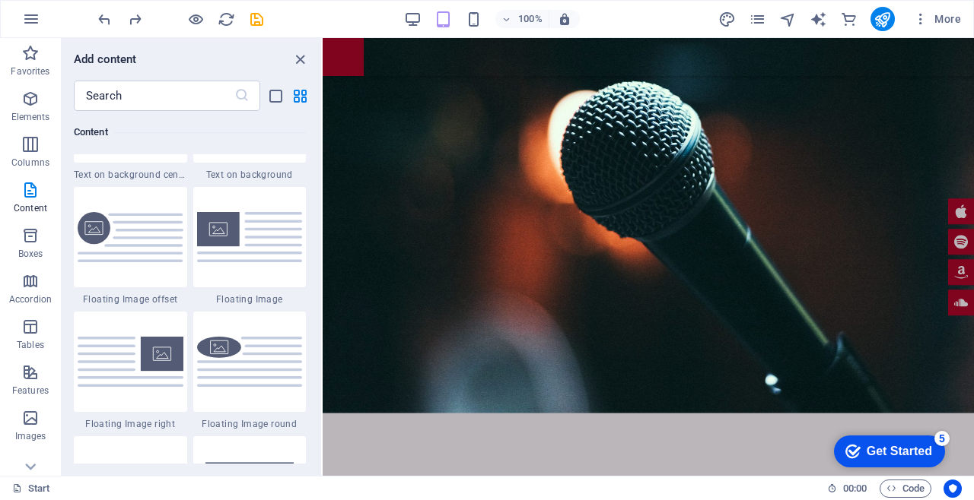
scroll to position [3177, 0]
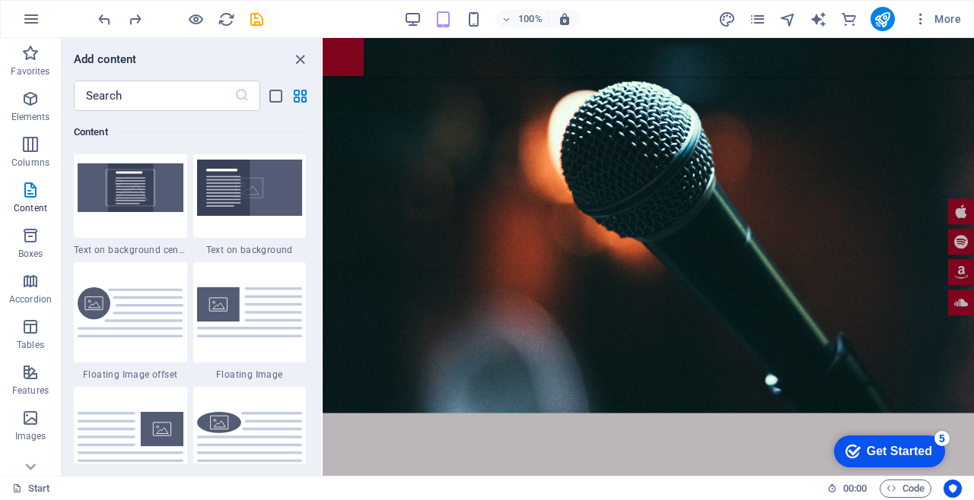
click at [119, 204] on img at bounding box center [131, 188] width 106 height 48
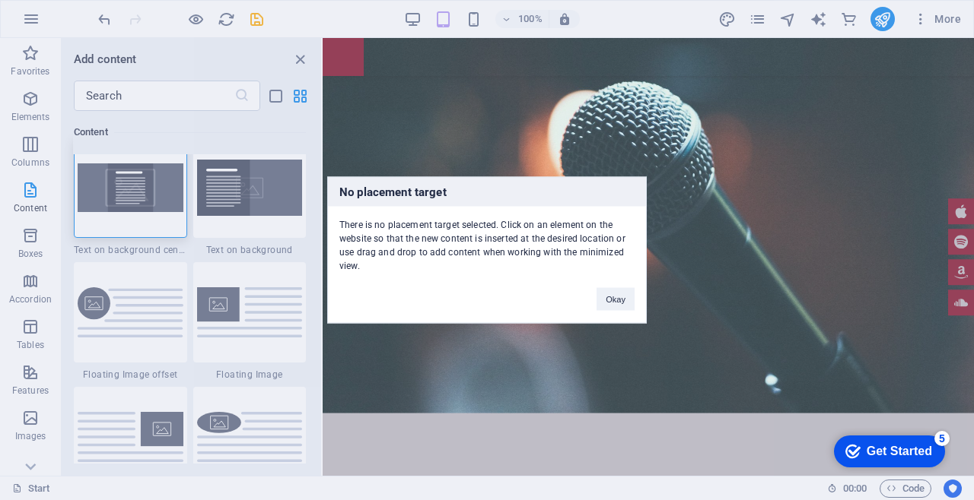
click at [586, 300] on div "Okay" at bounding box center [615, 292] width 61 height 39
click at [613, 300] on button "Okay" at bounding box center [615, 299] width 38 height 23
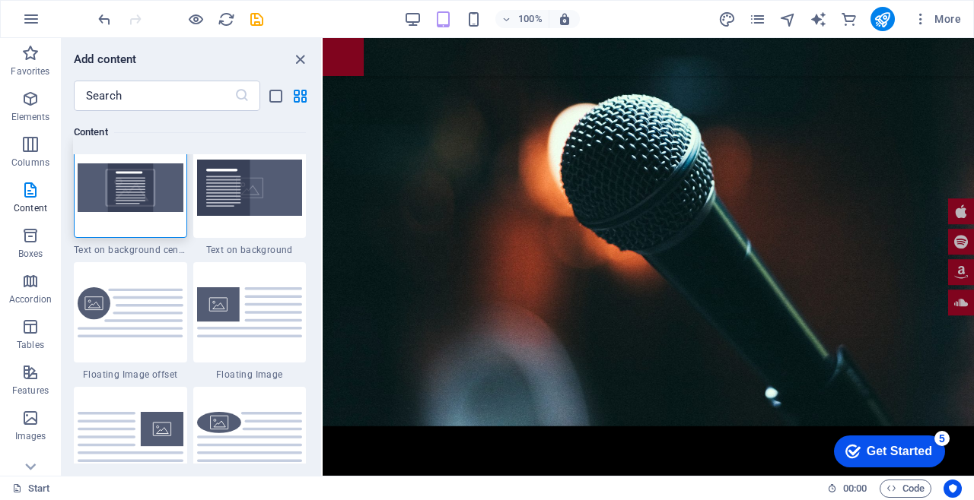
scroll to position [788, 0]
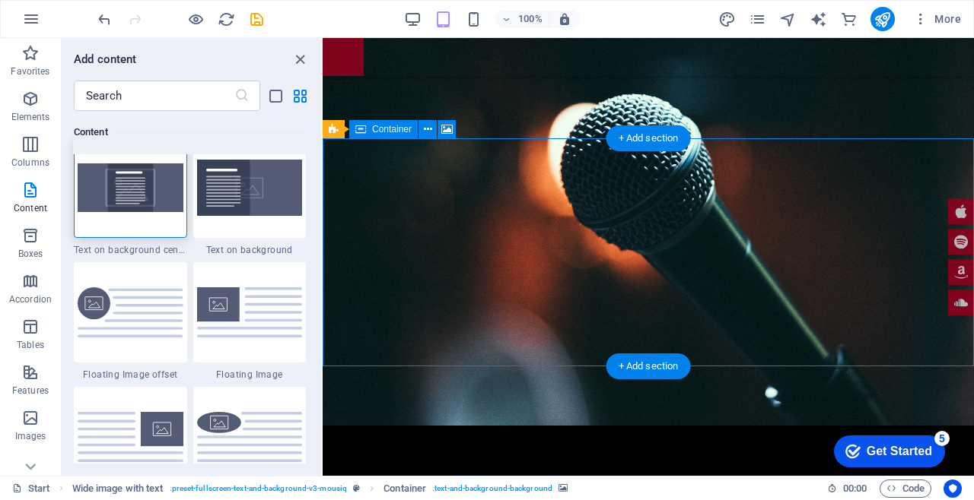
click at [129, 189] on img at bounding box center [131, 188] width 106 height 48
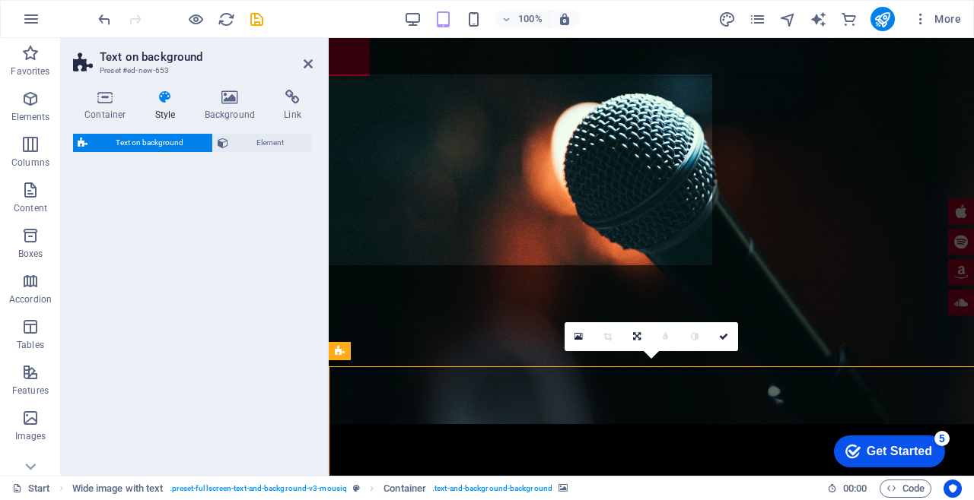
select select "%"
select select "rem"
select select "px"
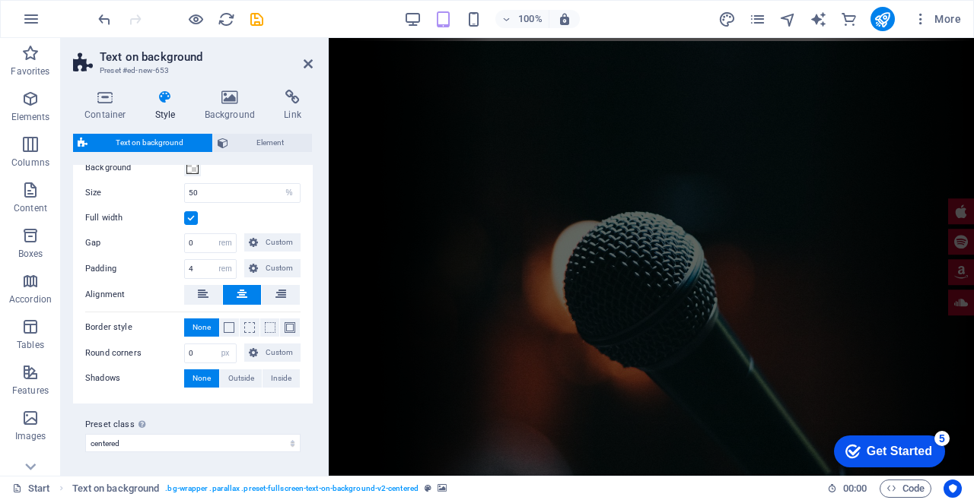
scroll to position [0, 0]
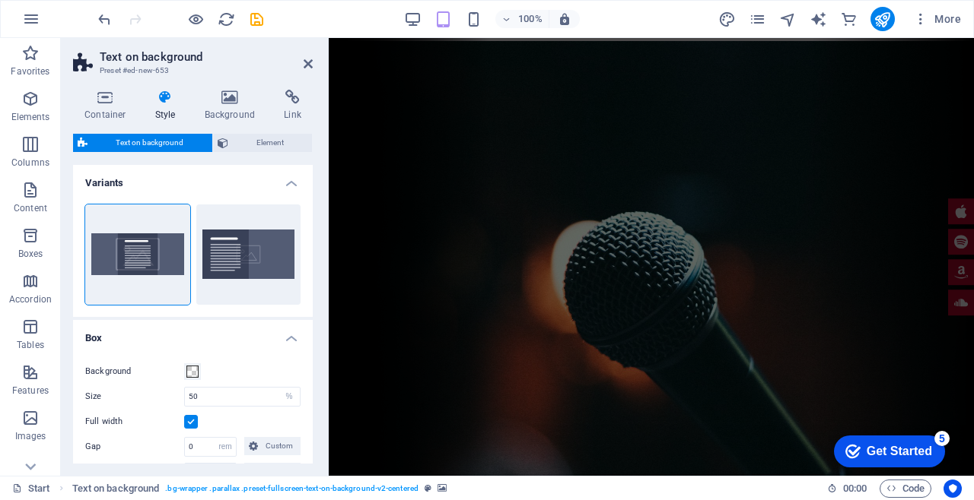
click at [103, 24] on icon "undo" at bounding box center [104, 19] width 17 height 17
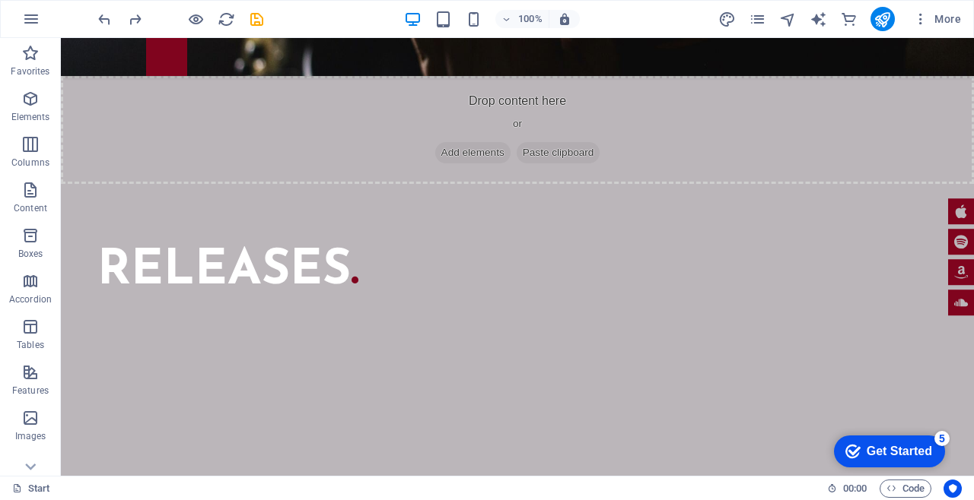
scroll to position [3730, 0]
